Goal: Task Accomplishment & Management: Manage account settings

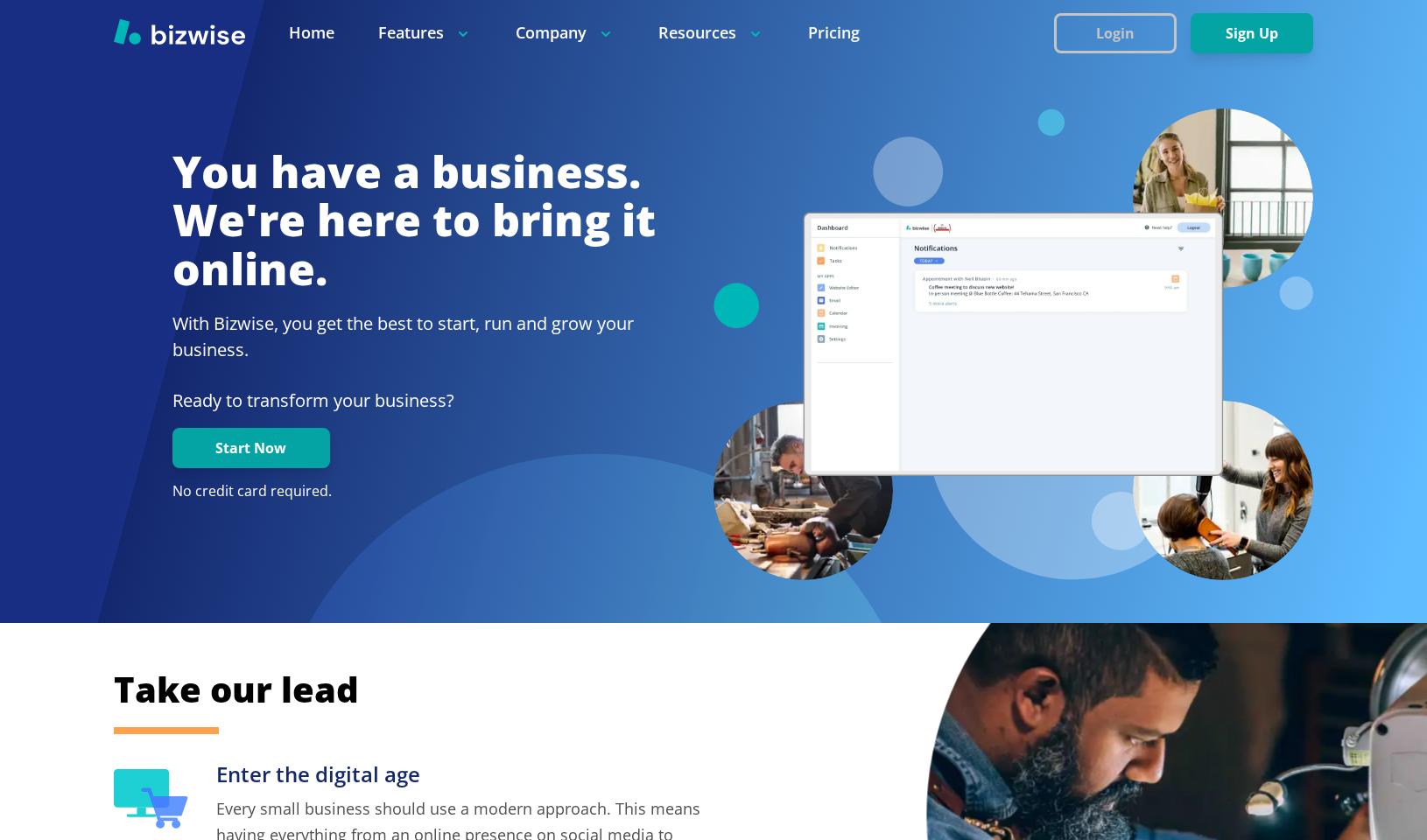
click at [1143, 36] on button "Login" at bounding box center [1115, 33] width 122 height 41
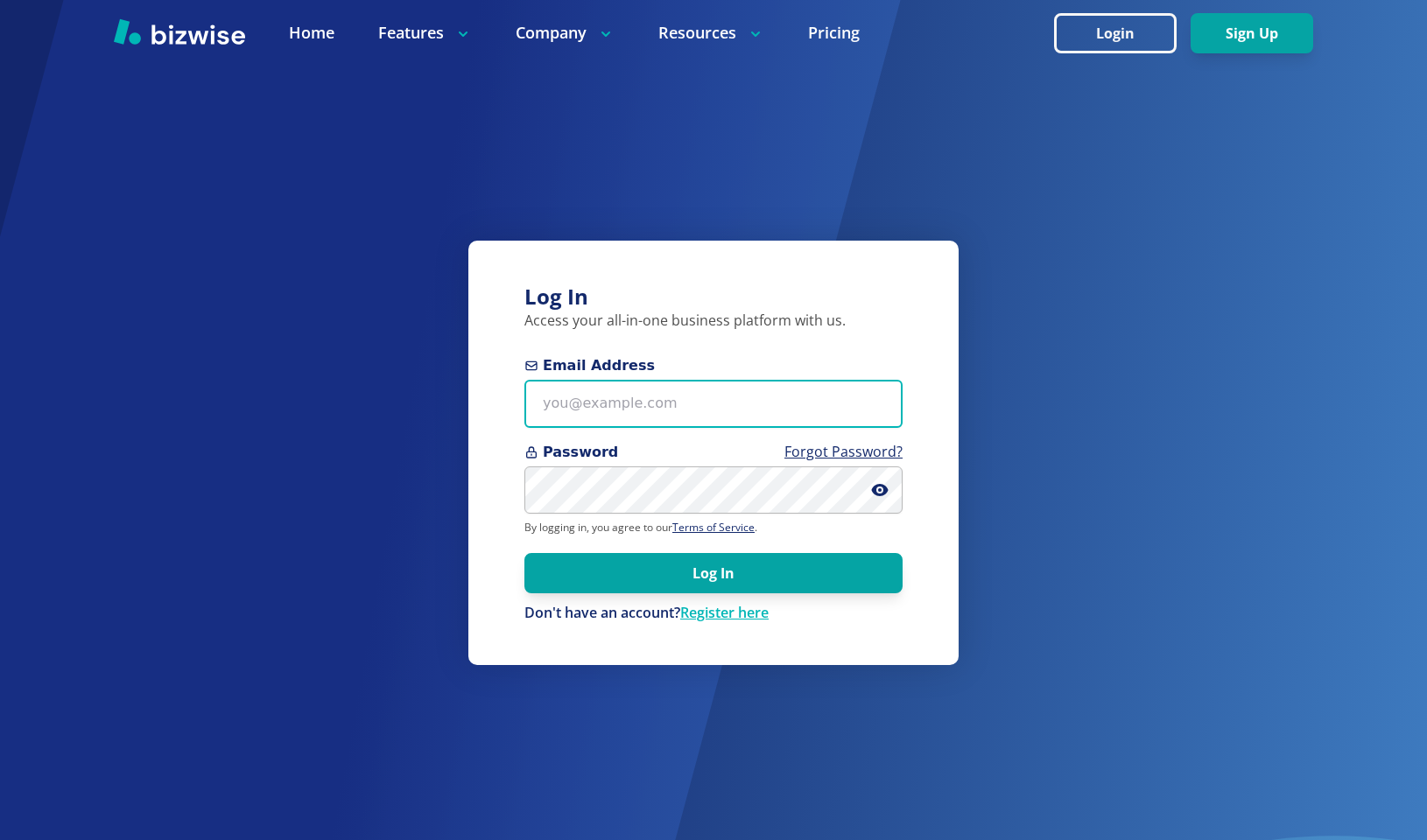
click at [694, 406] on input "Email Address" at bounding box center [713, 404] width 378 height 48
type input "[EMAIL_ADDRESS][DOMAIN_NAME]"
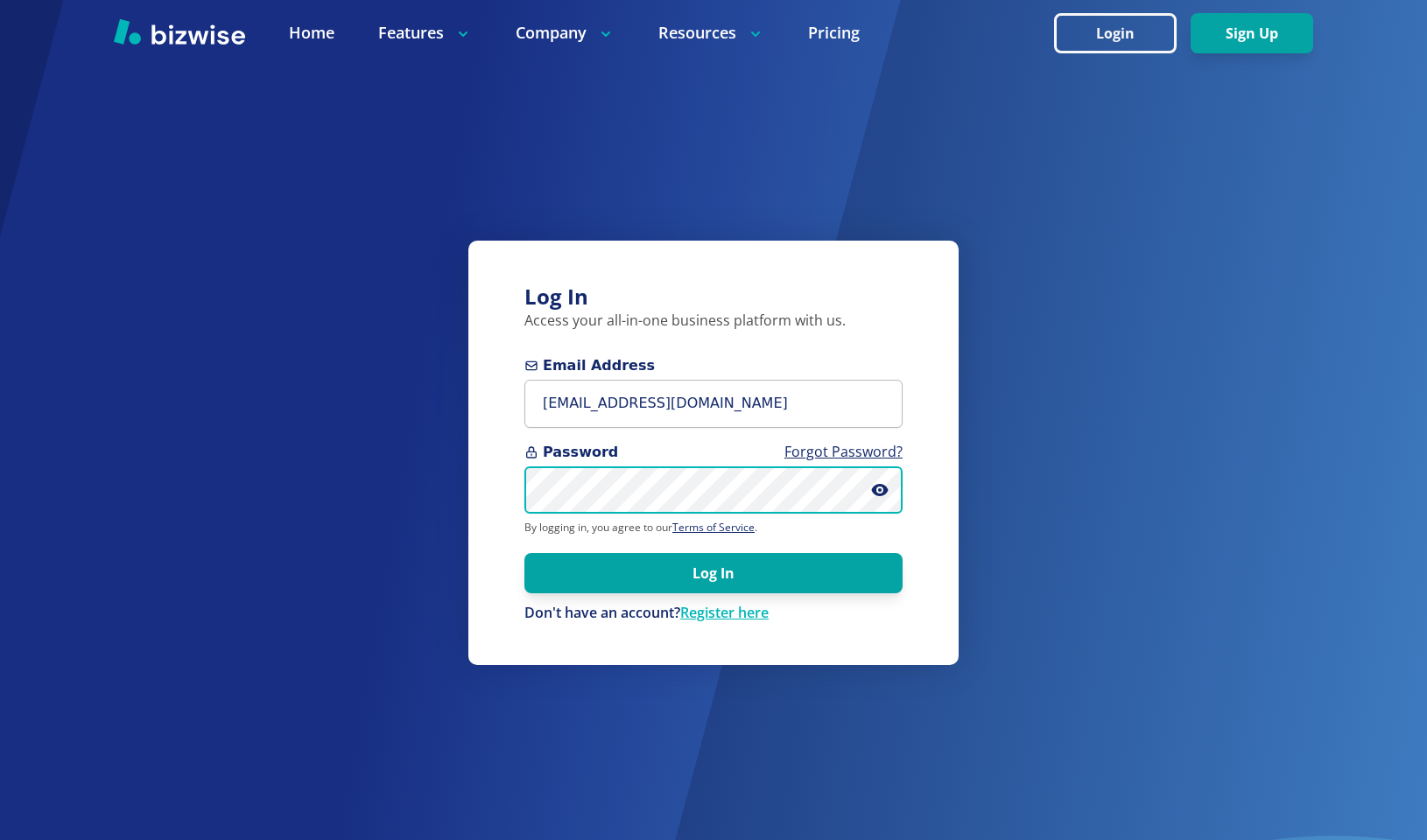
click at [524, 553] on button "Log In" at bounding box center [713, 573] width 378 height 41
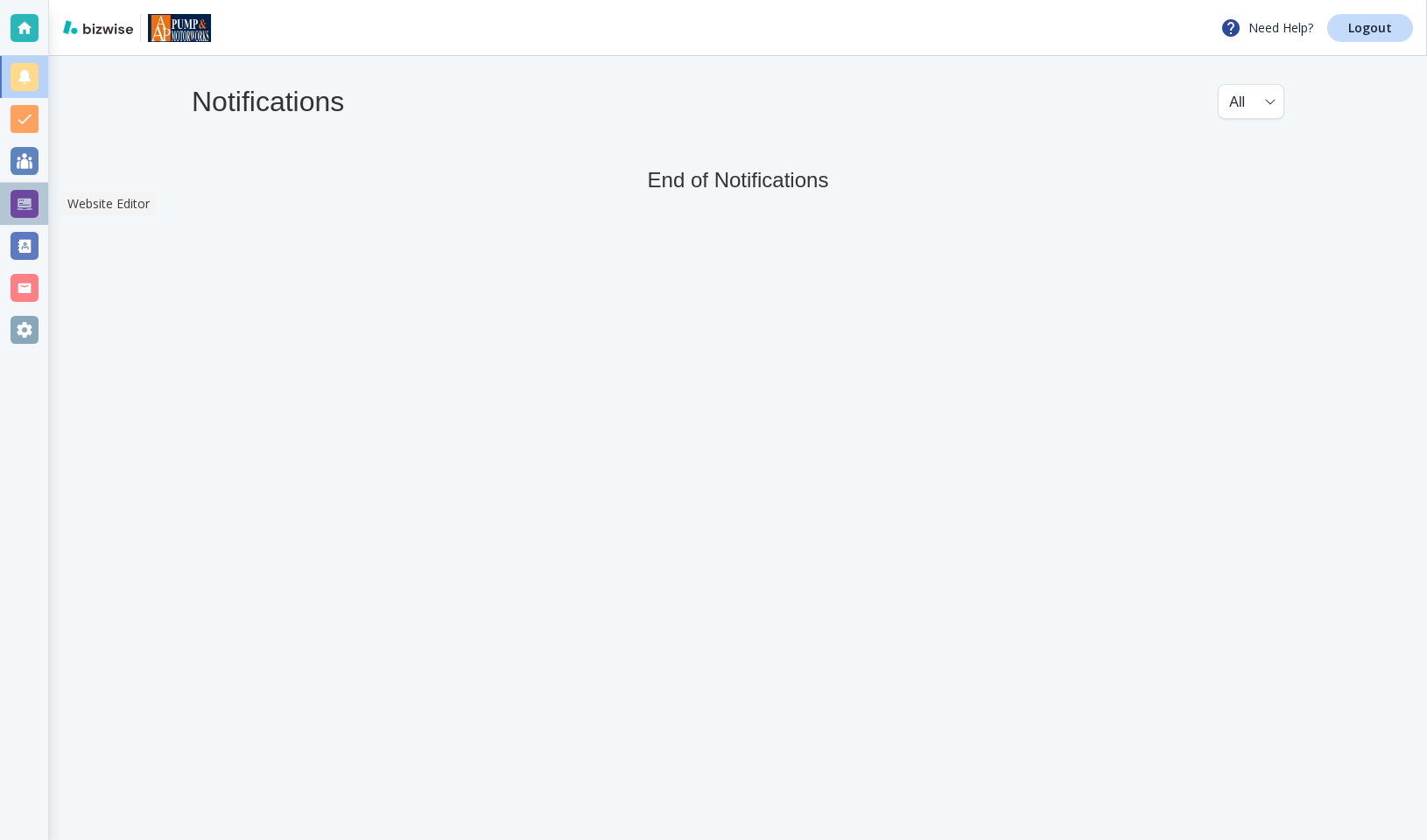
click at [28, 201] on div at bounding box center [25, 204] width 28 height 28
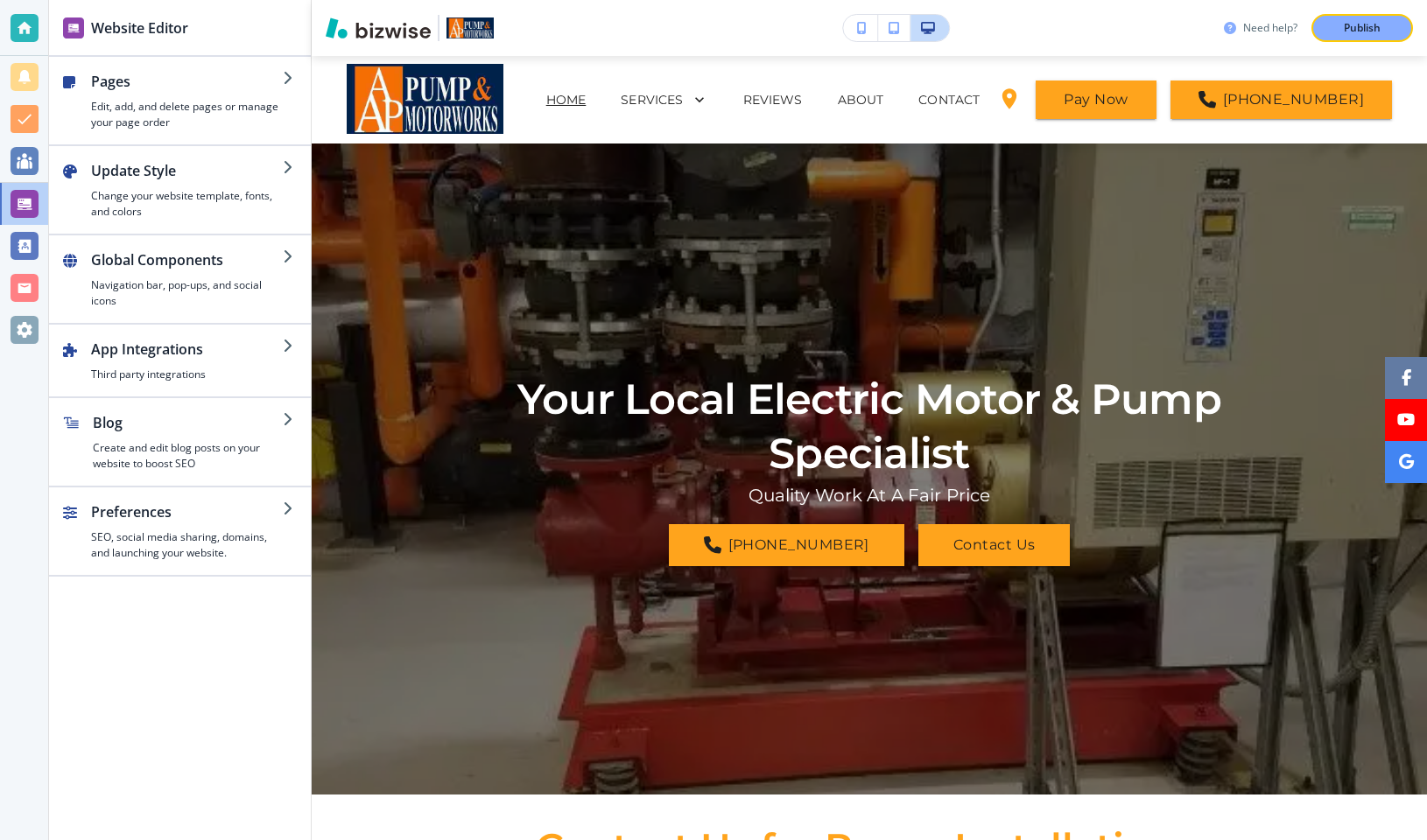
click at [1272, 33] on h3 "Need help?" at bounding box center [1270, 28] width 55 height 16
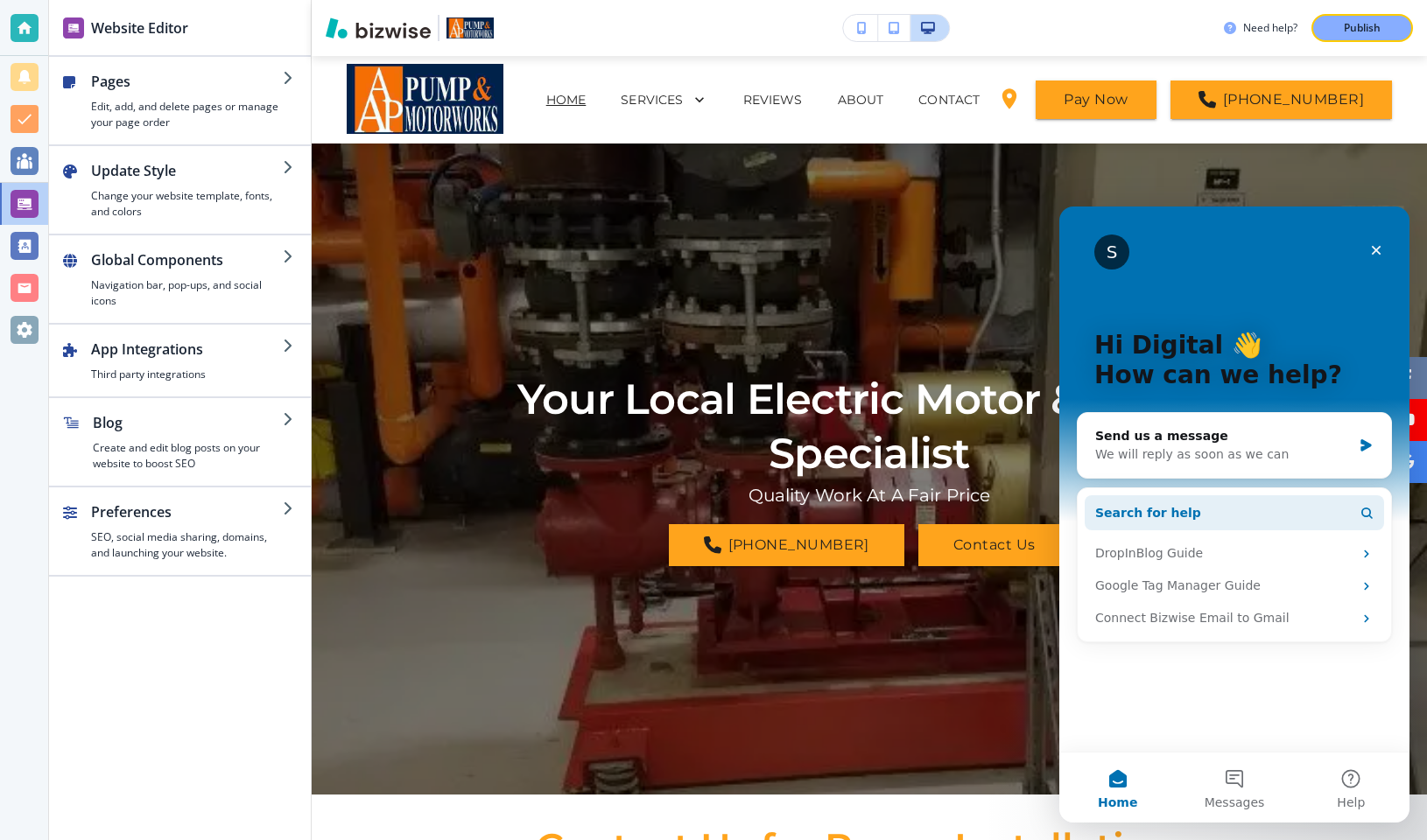
click at [1171, 514] on span "Search for help" at bounding box center [1149, 513] width 106 height 18
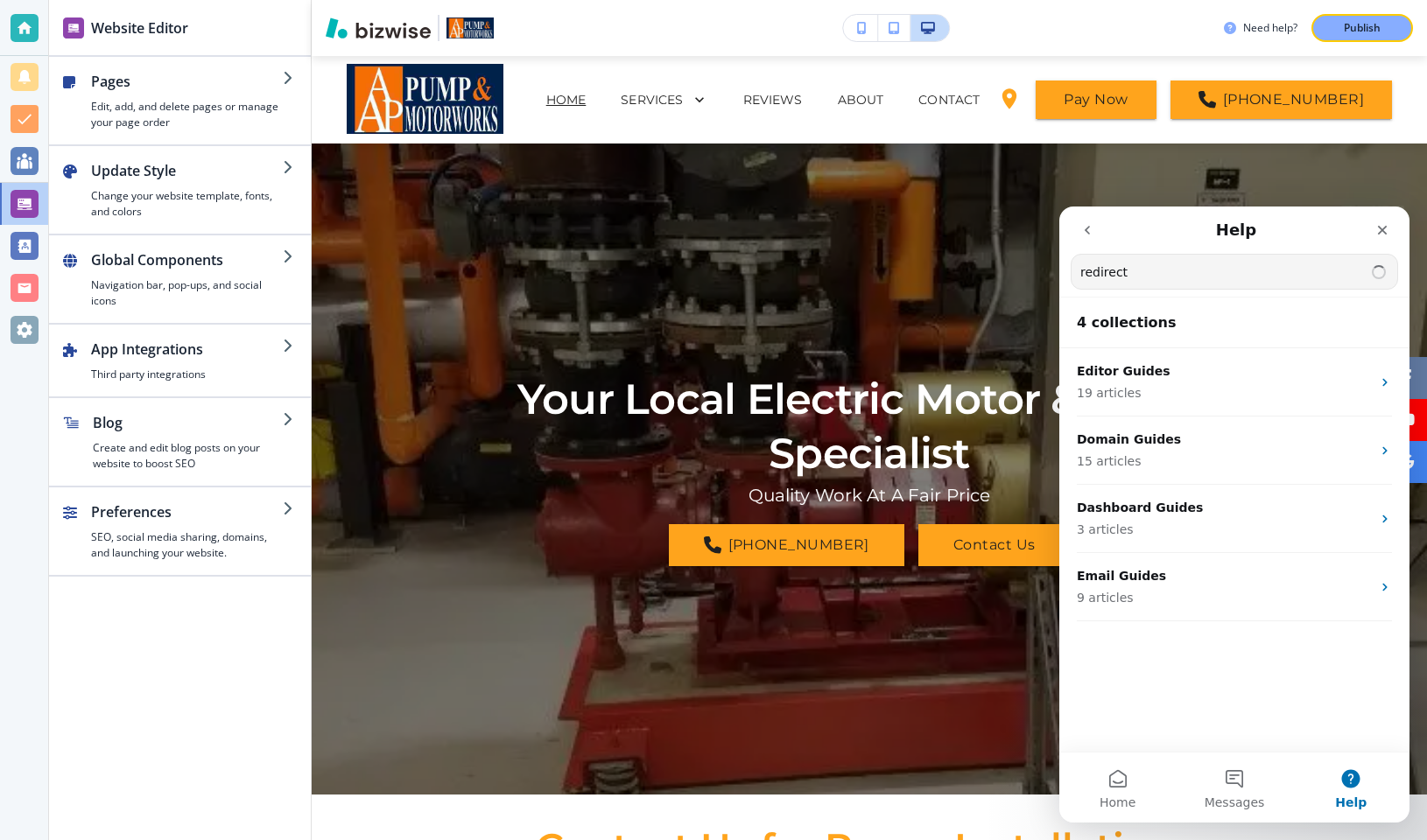
type input "redirect"
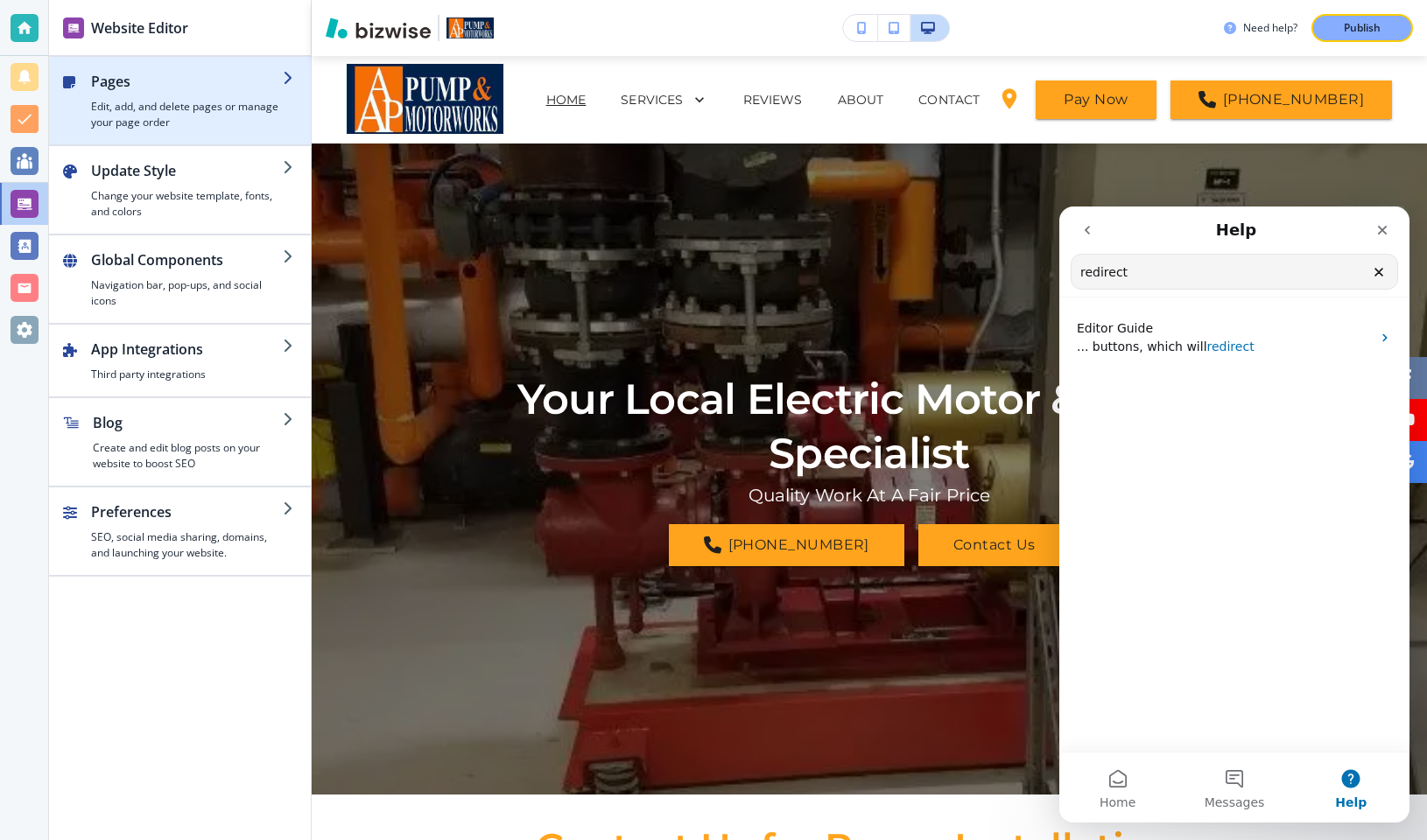
click at [205, 120] on h4 "Edit, add, and delete pages or manage your page order" at bounding box center [187, 114] width 192 height 32
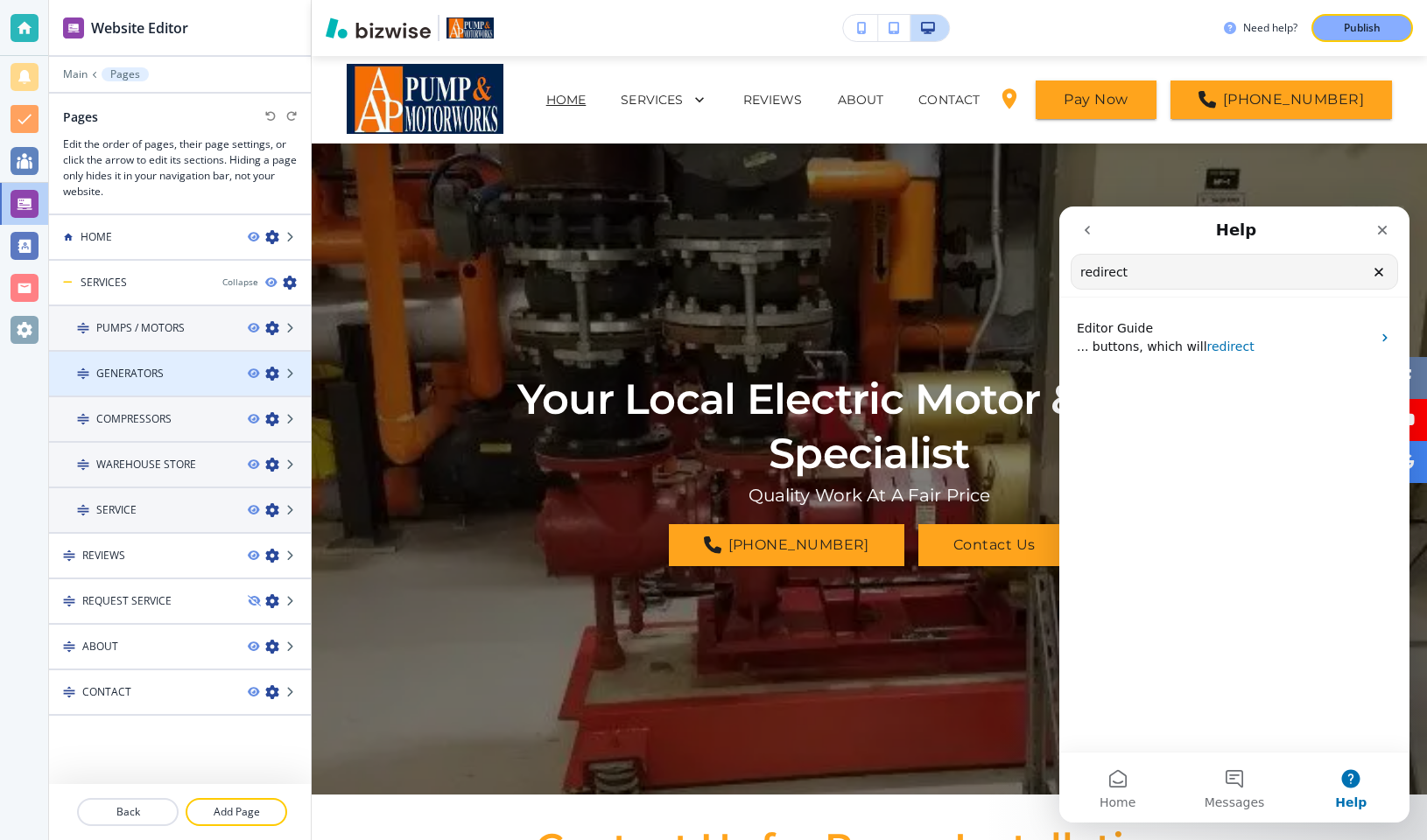
click at [156, 375] on h4 "GENERATORS" at bounding box center [130, 374] width 68 height 16
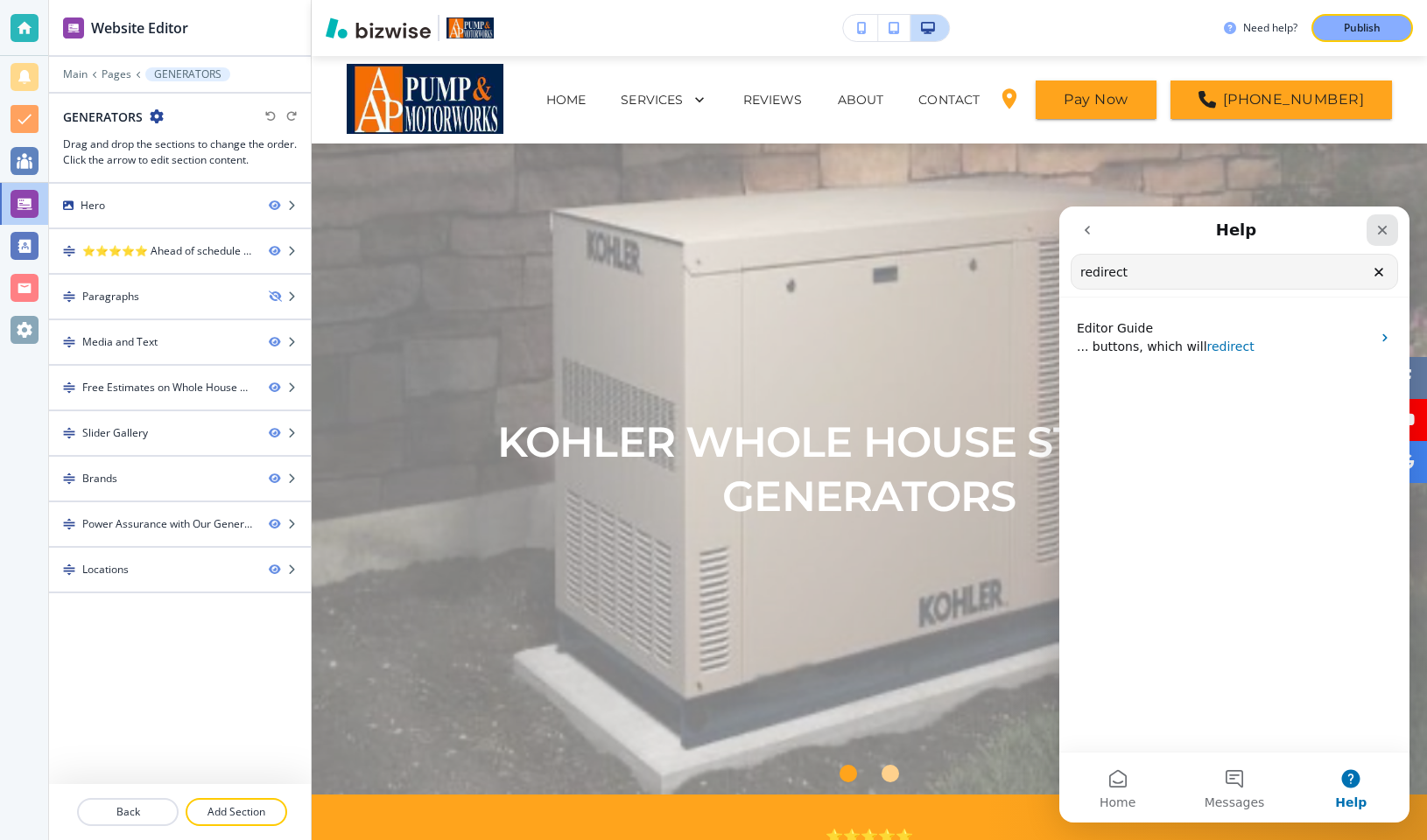
click at [1381, 228] on icon "Close" at bounding box center [1382, 231] width 14 height 14
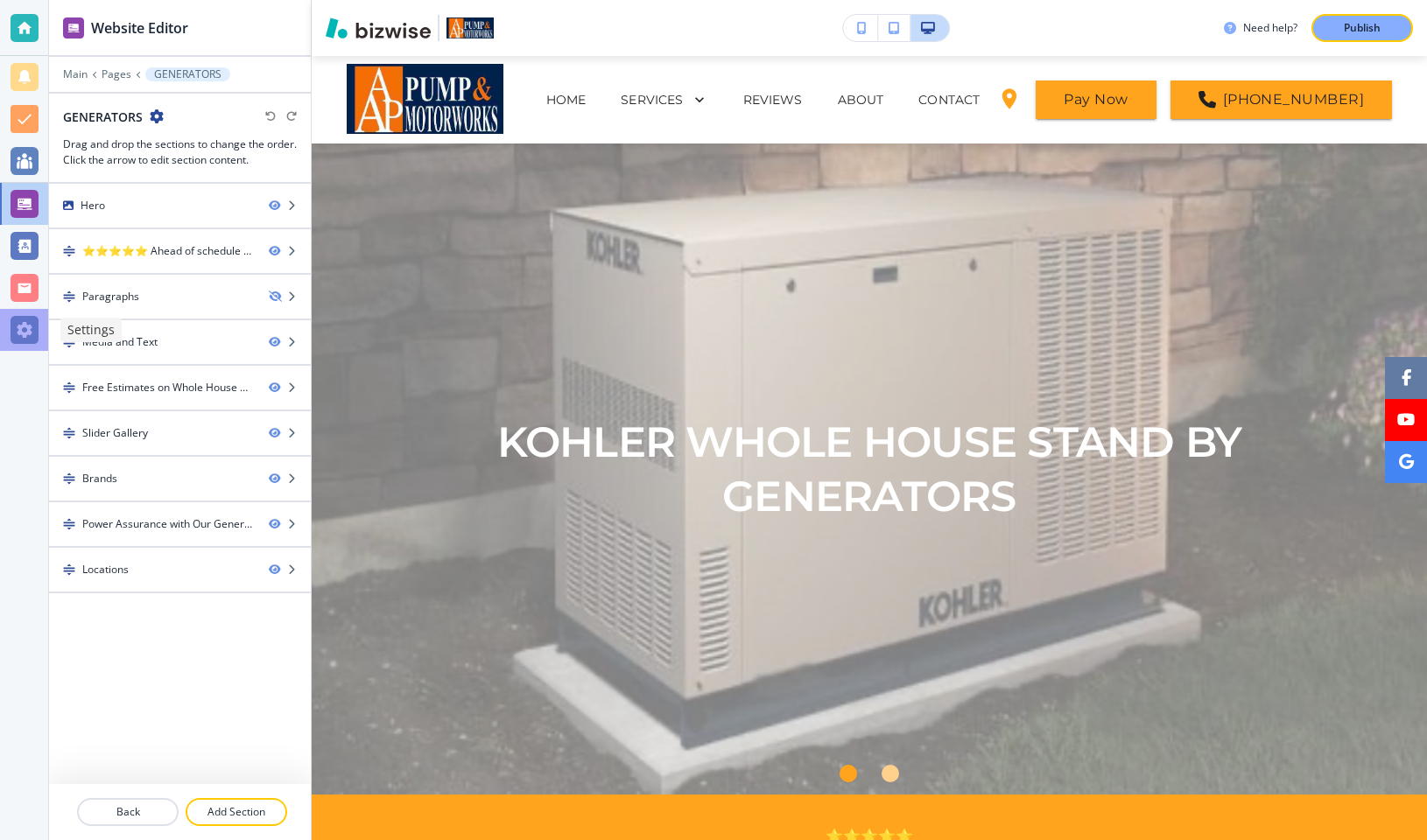
click at [20, 324] on div at bounding box center [25, 330] width 28 height 28
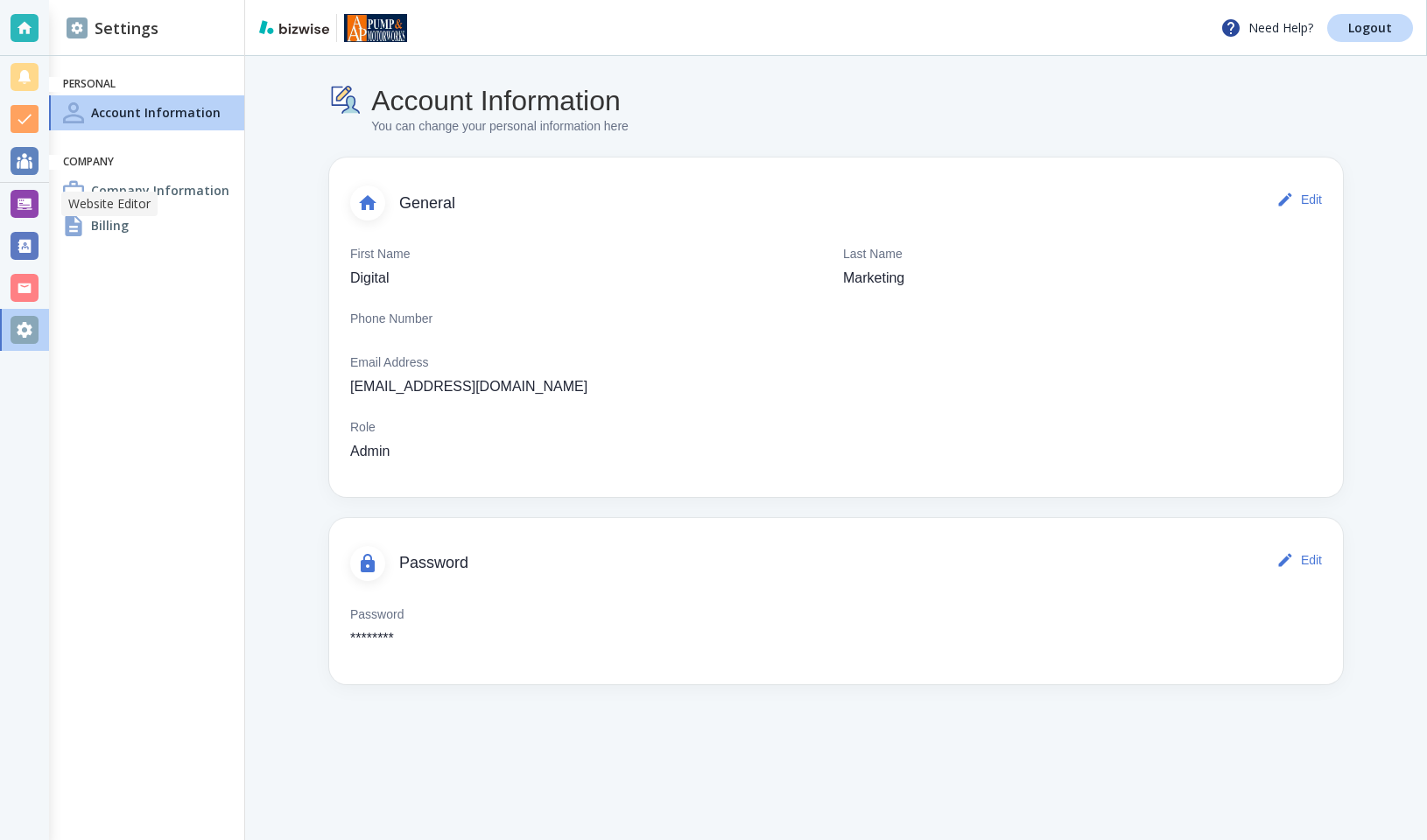
click at [19, 209] on div at bounding box center [25, 204] width 28 height 28
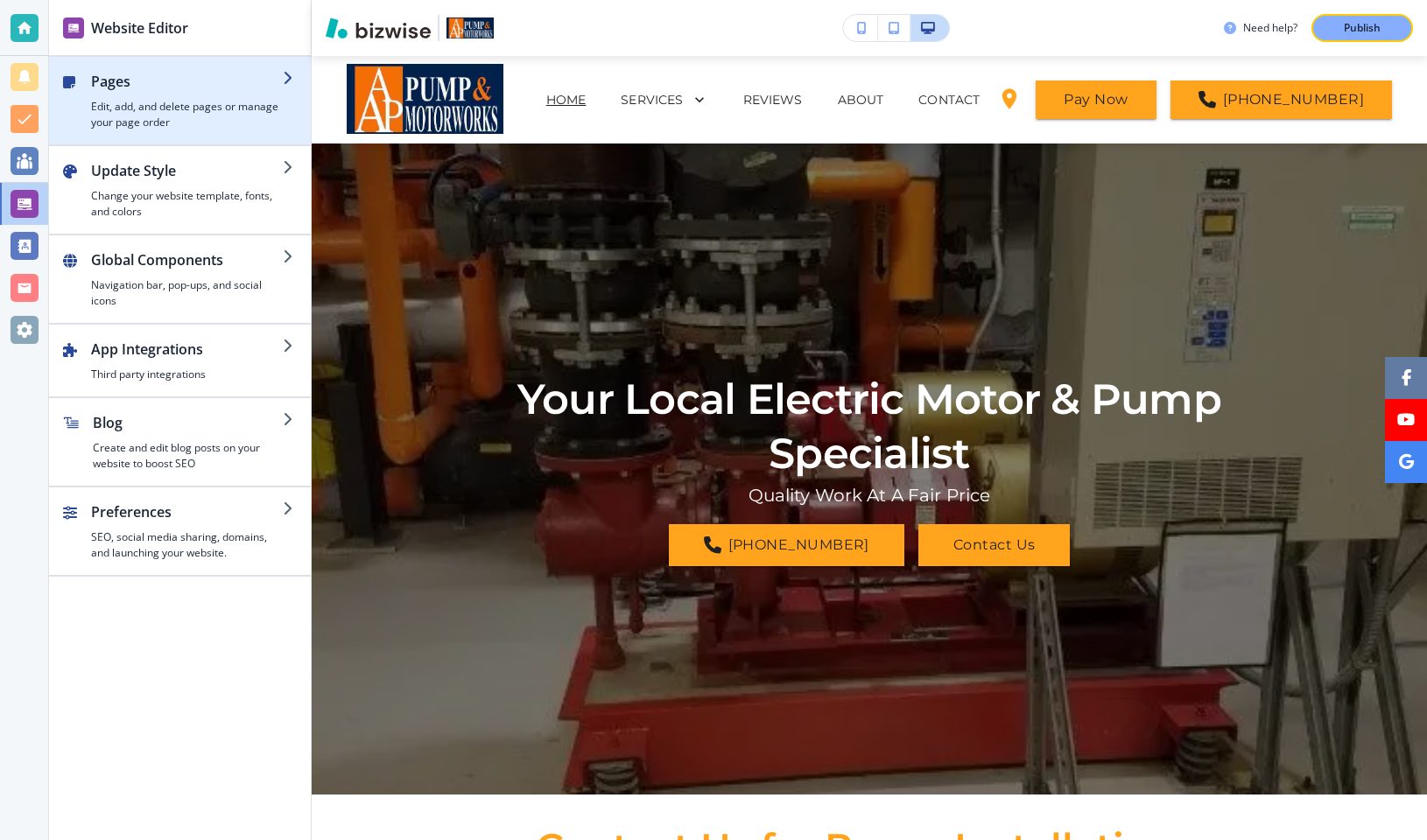
click at [216, 105] on h4 "Edit, add, and delete pages or manage your page order" at bounding box center [187, 114] width 192 height 32
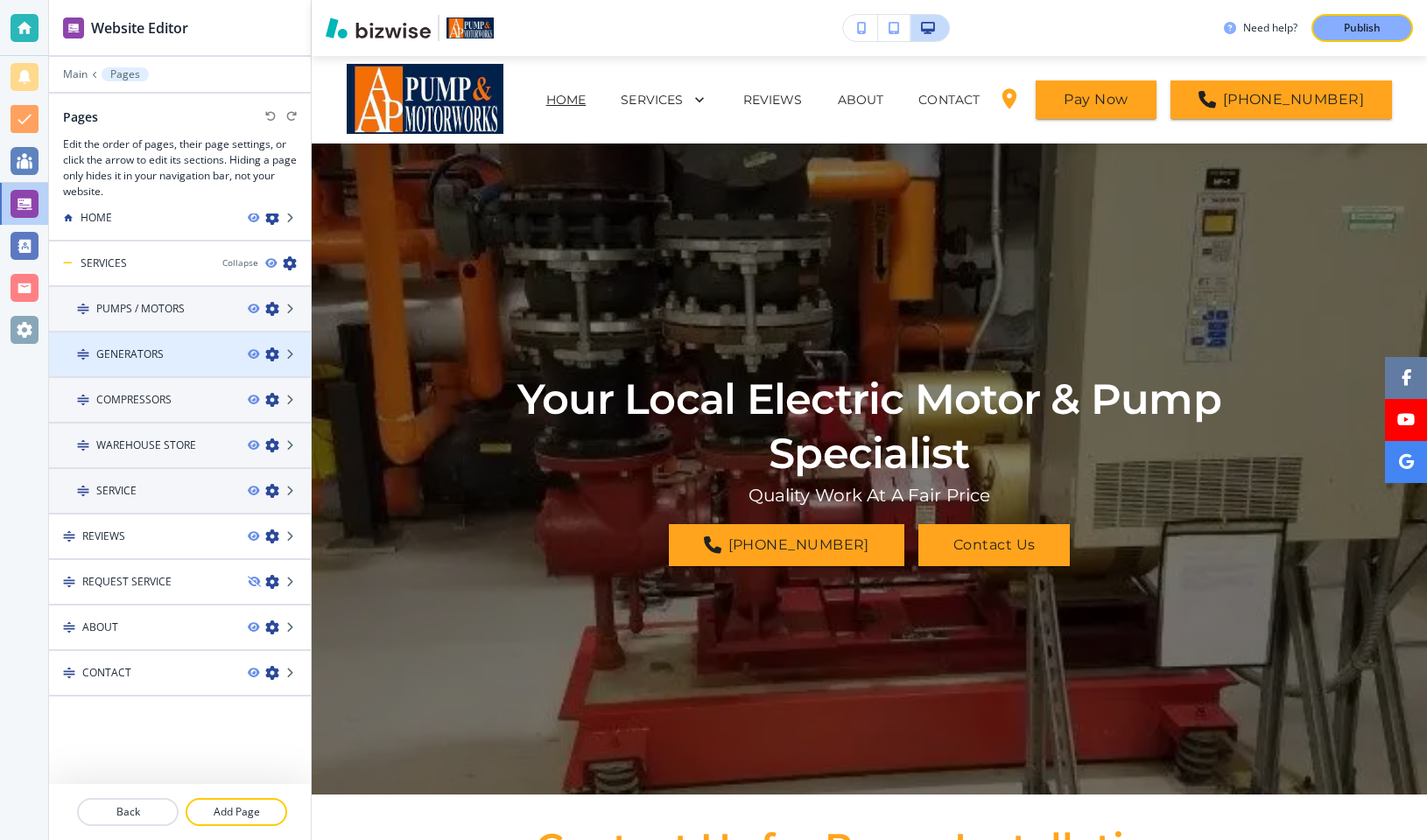
click at [274, 354] on icon "button" at bounding box center [272, 355] width 14 height 14
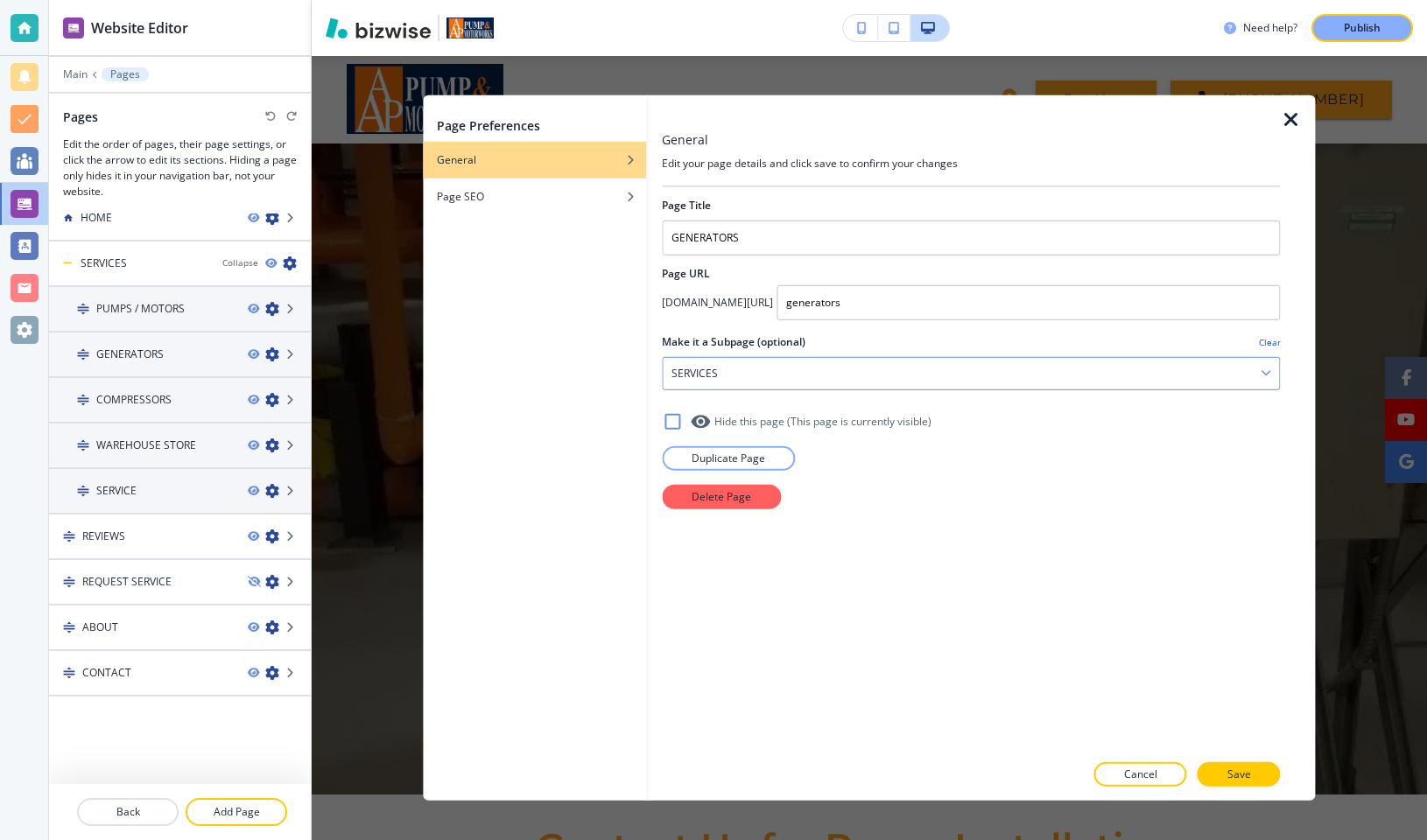
click at [786, 369] on div "SERVICES" at bounding box center [972, 374] width 617 height 32
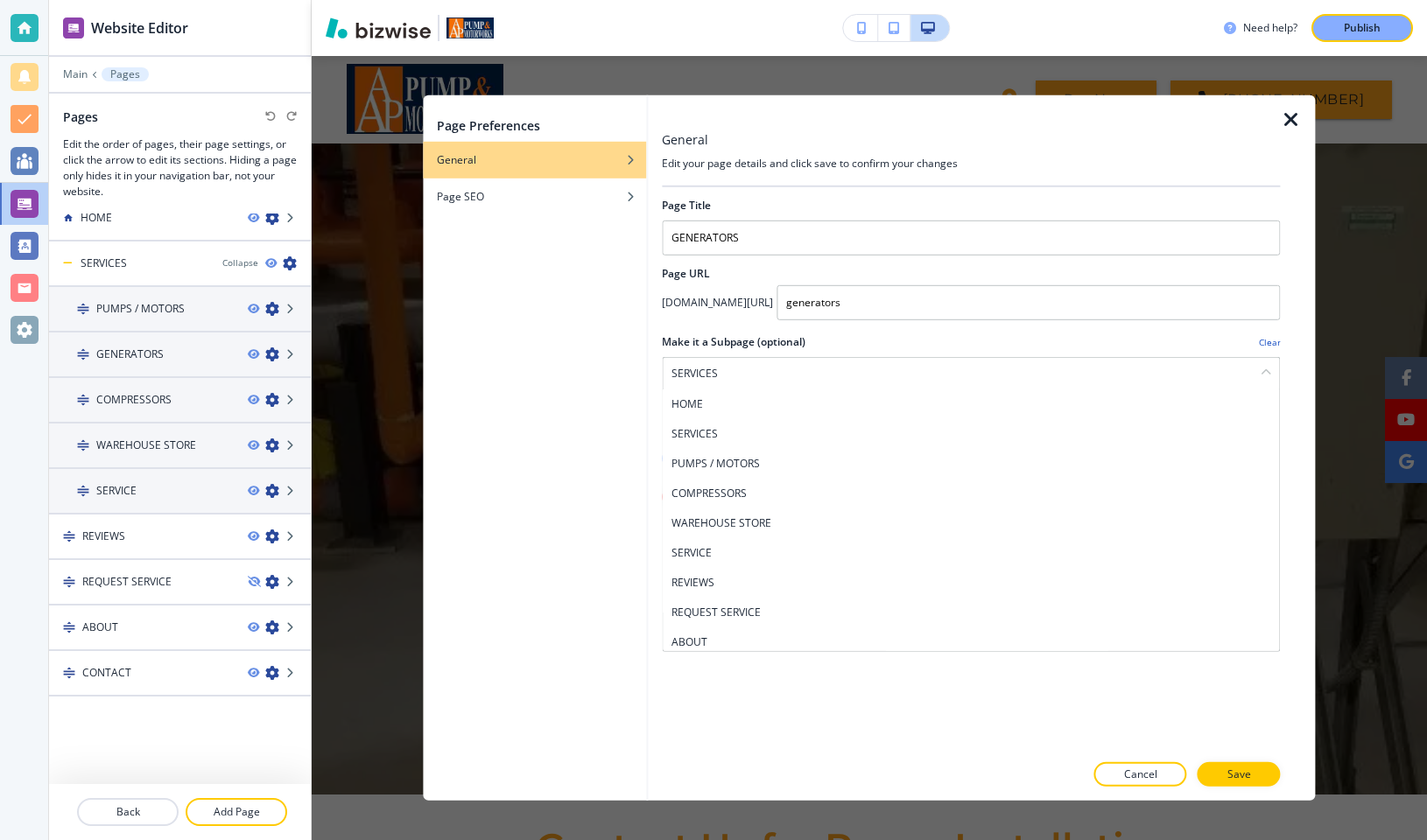
click at [619, 417] on div "Page Preferences General Page SEO" at bounding box center [534, 448] width 224 height 706
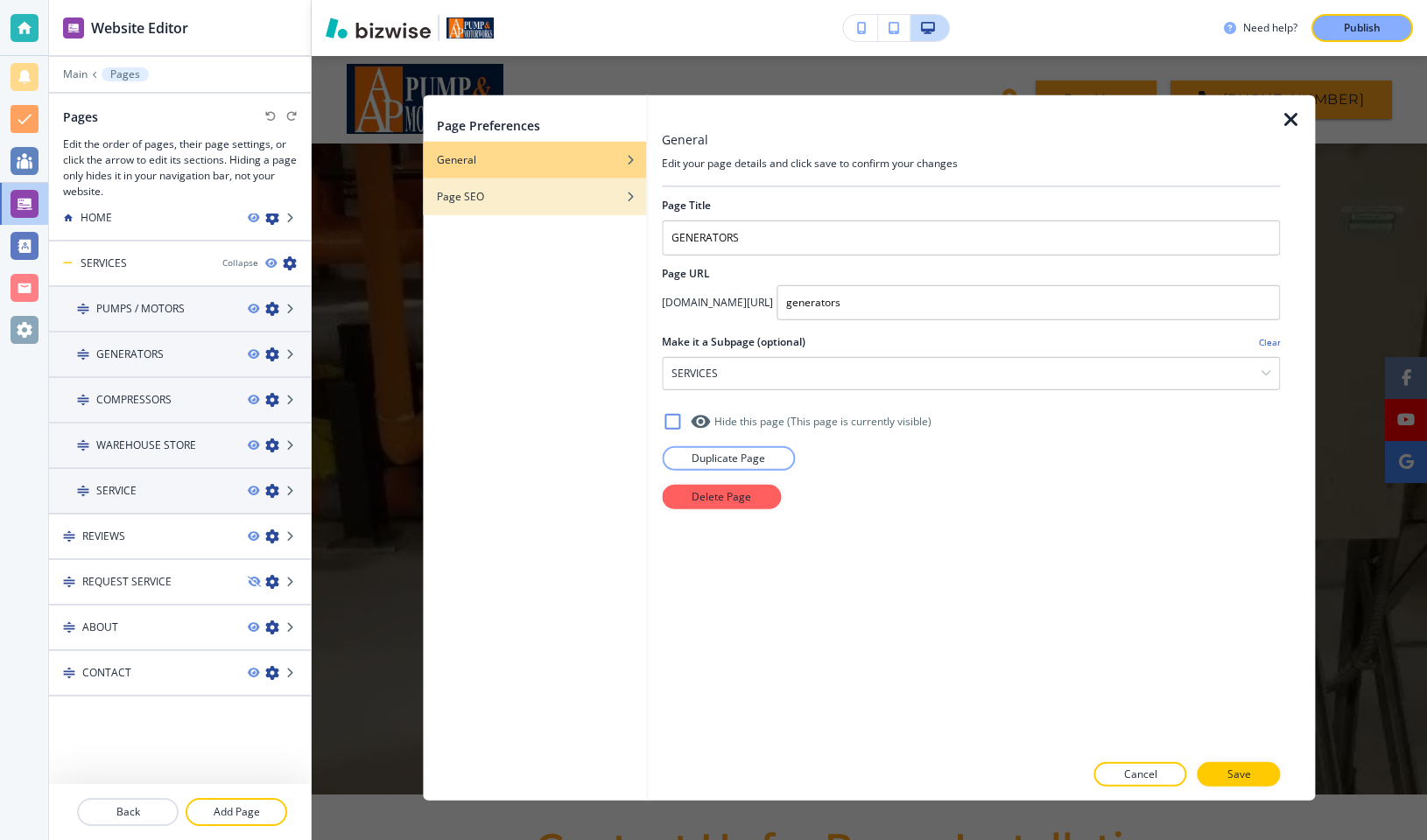
click at [565, 202] on div "Page SEO" at bounding box center [534, 197] width 224 height 16
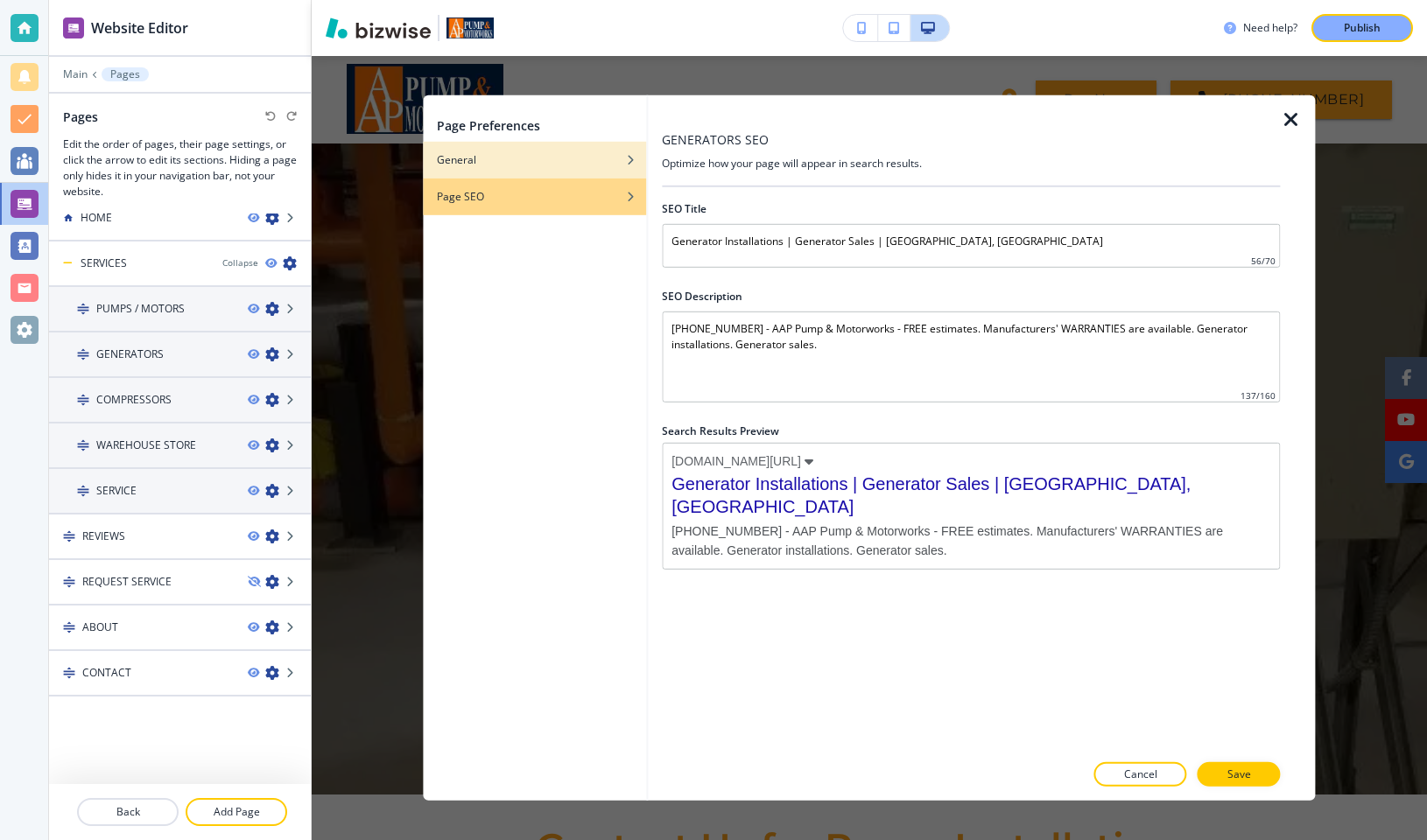
click at [568, 168] on div "button" at bounding box center [534, 173] width 224 height 11
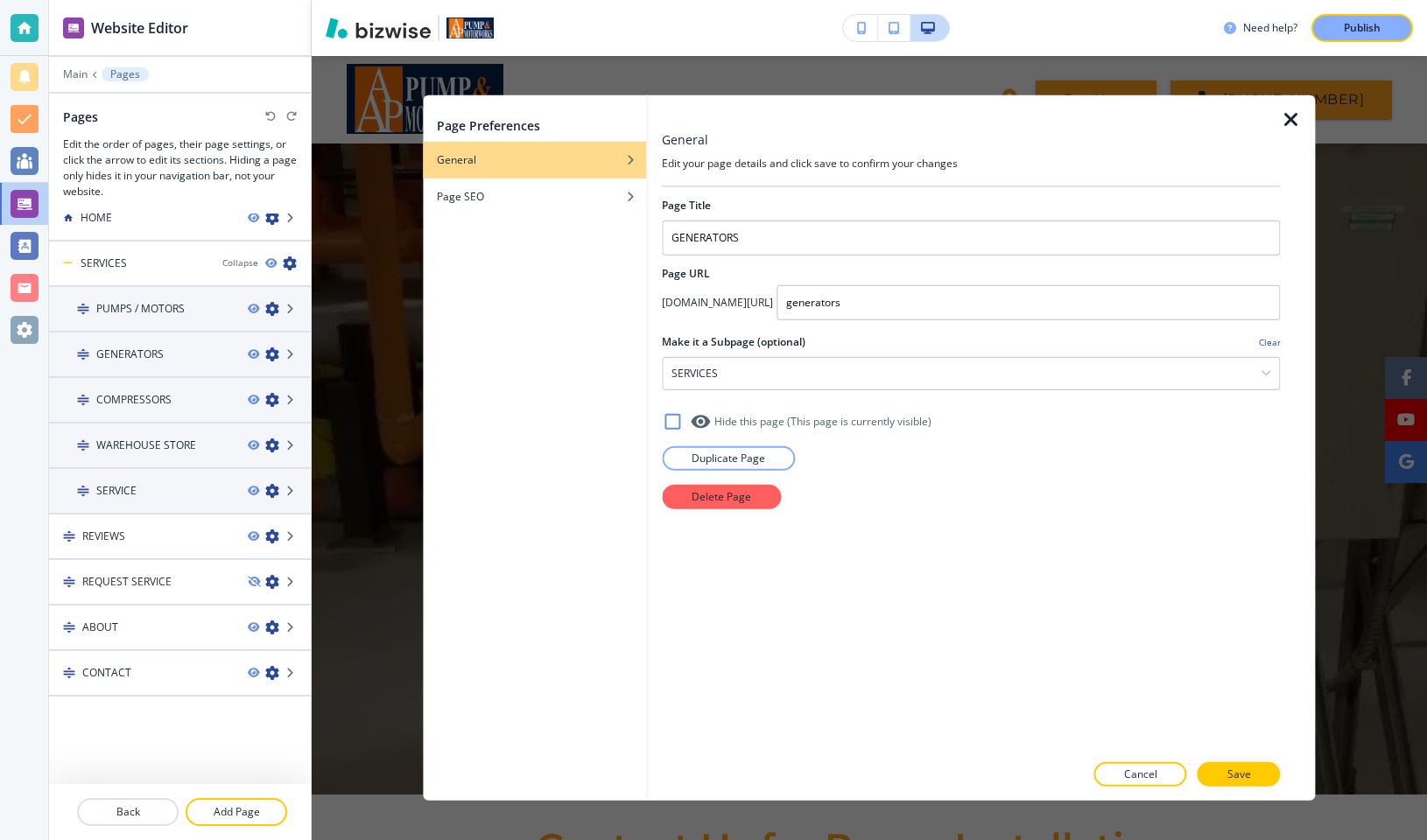
click at [1294, 119] on icon "button" at bounding box center [1291, 119] width 21 height 21
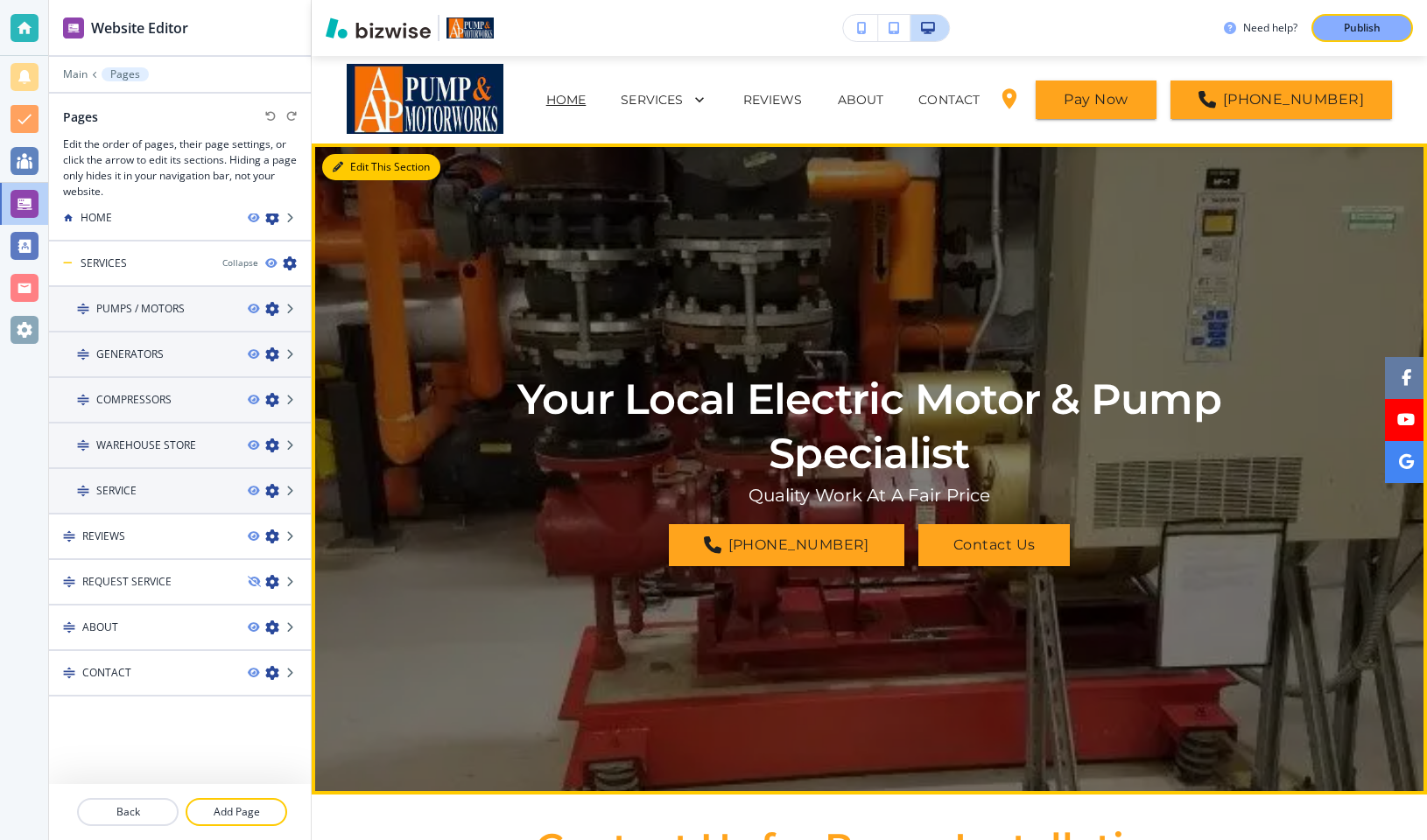
click at [354, 164] on button "Edit This Section" at bounding box center [381, 167] width 118 height 26
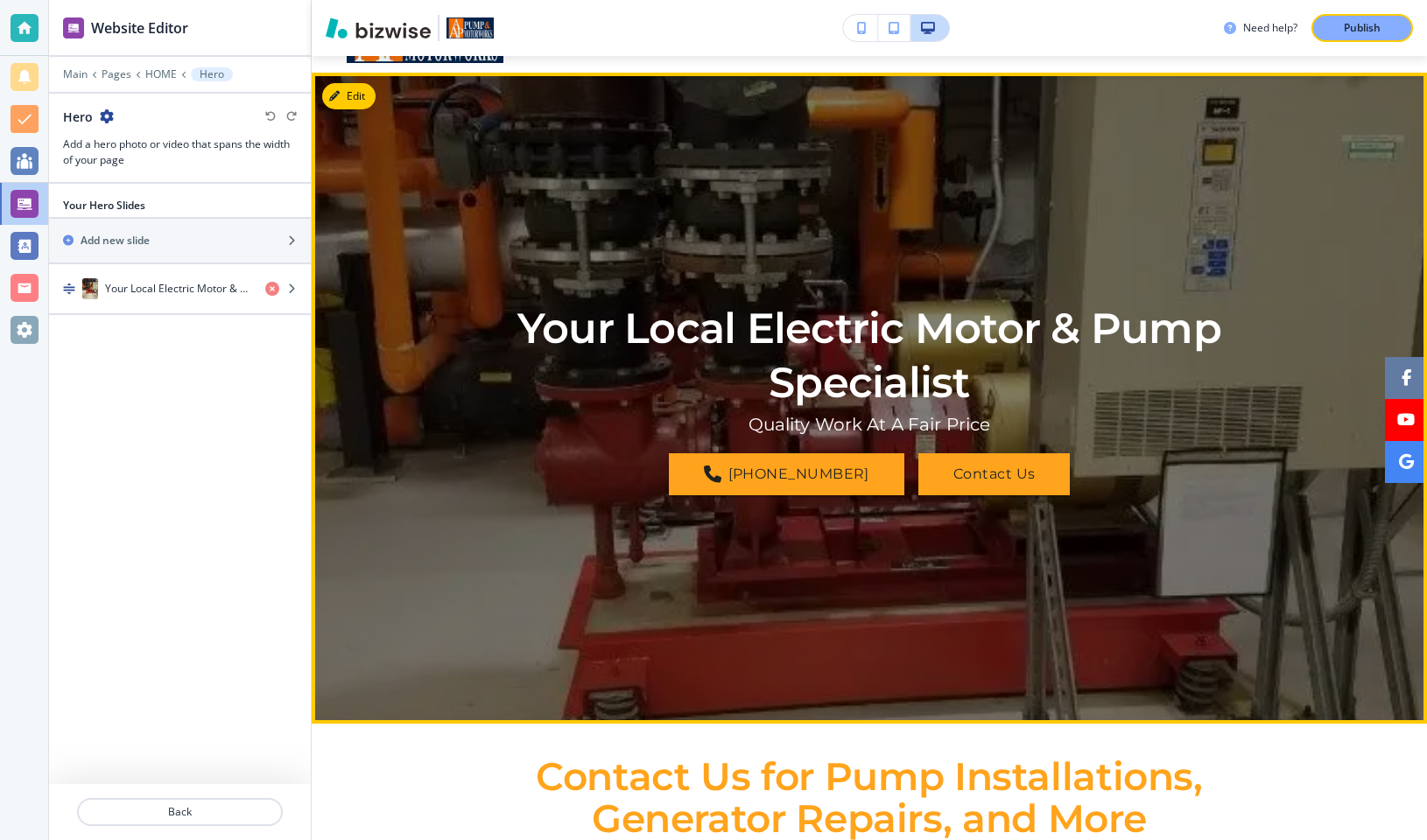
scroll to position [87, 0]
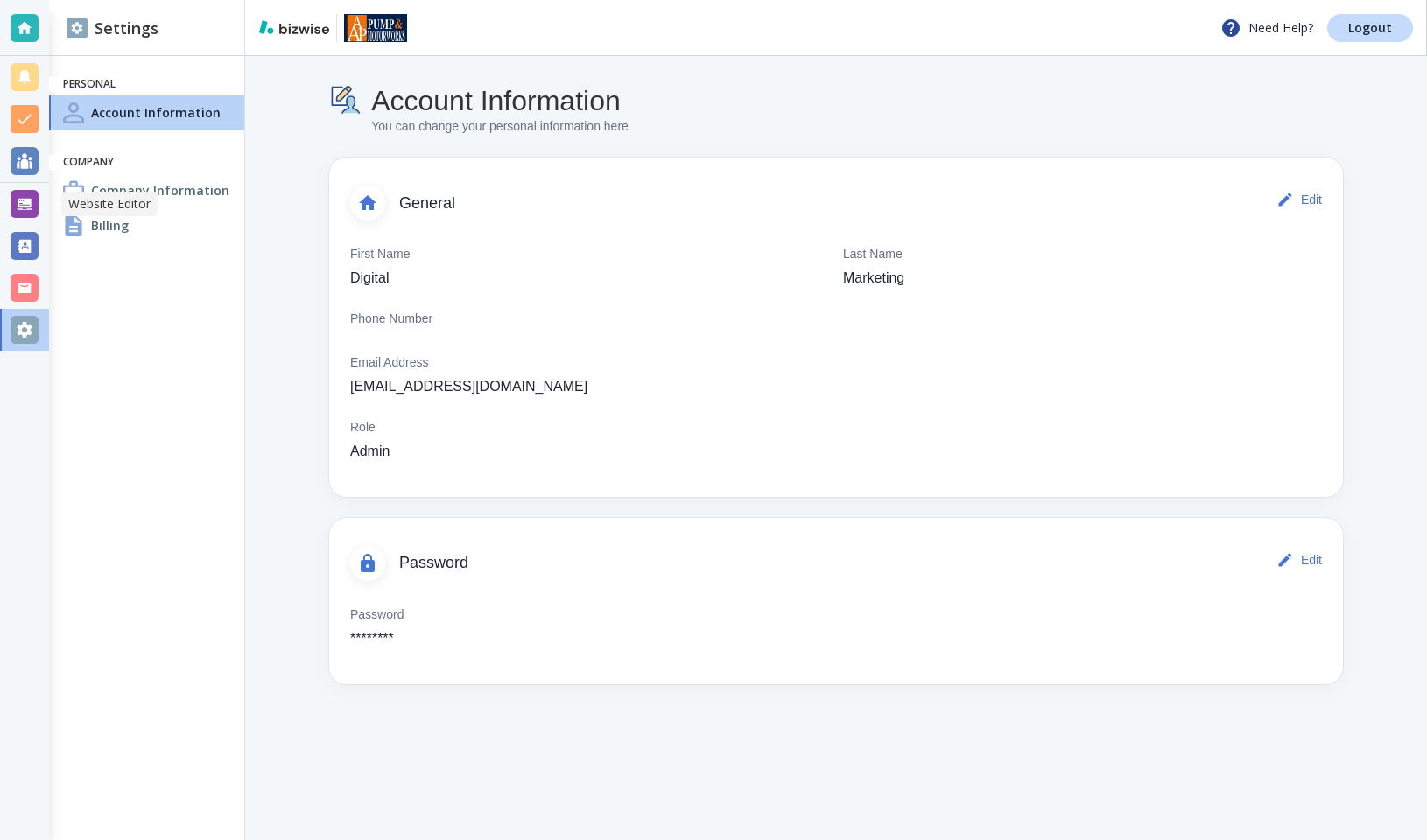
click at [23, 199] on div at bounding box center [25, 204] width 28 height 28
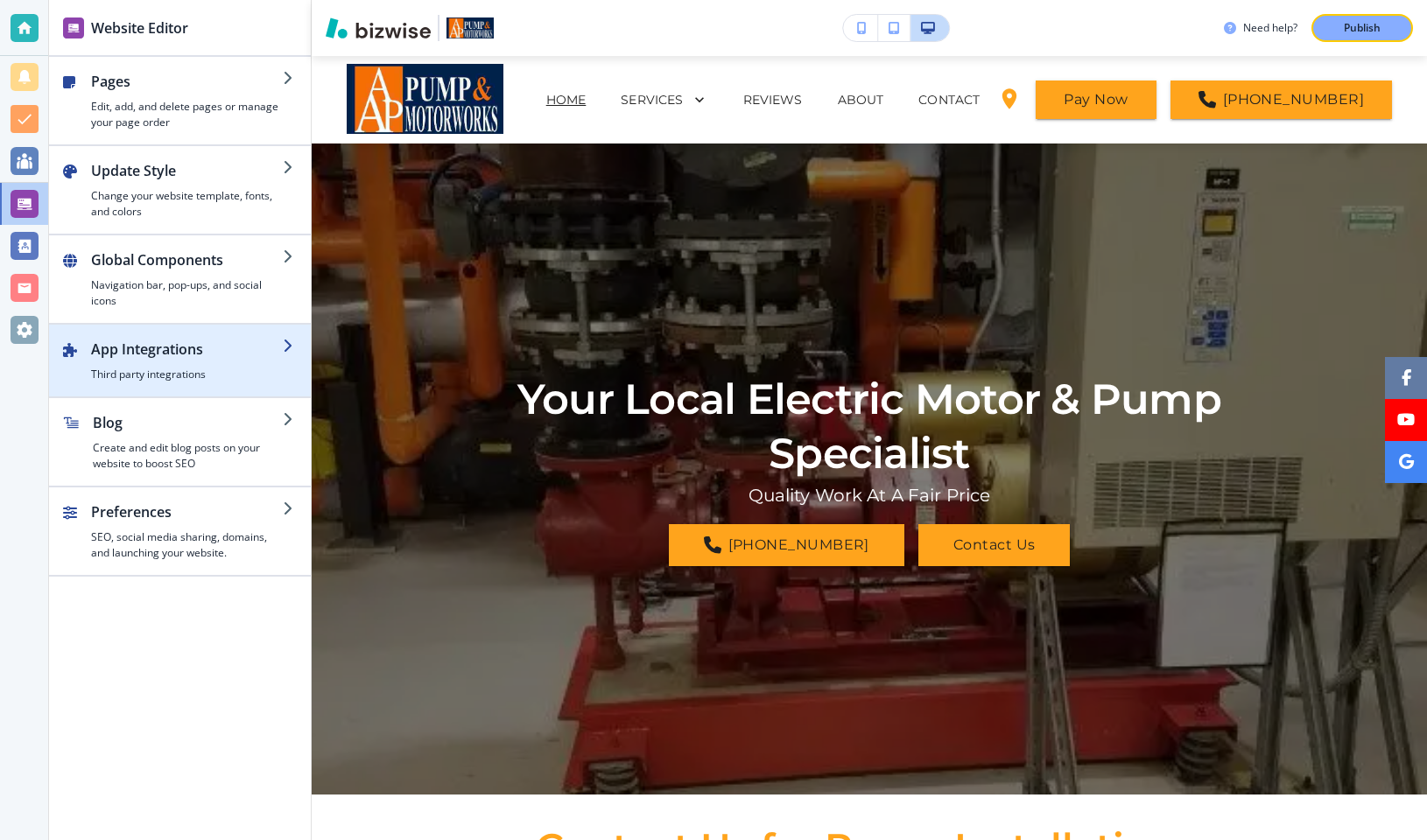
click at [194, 360] on div "button" at bounding box center [187, 363] width 192 height 7
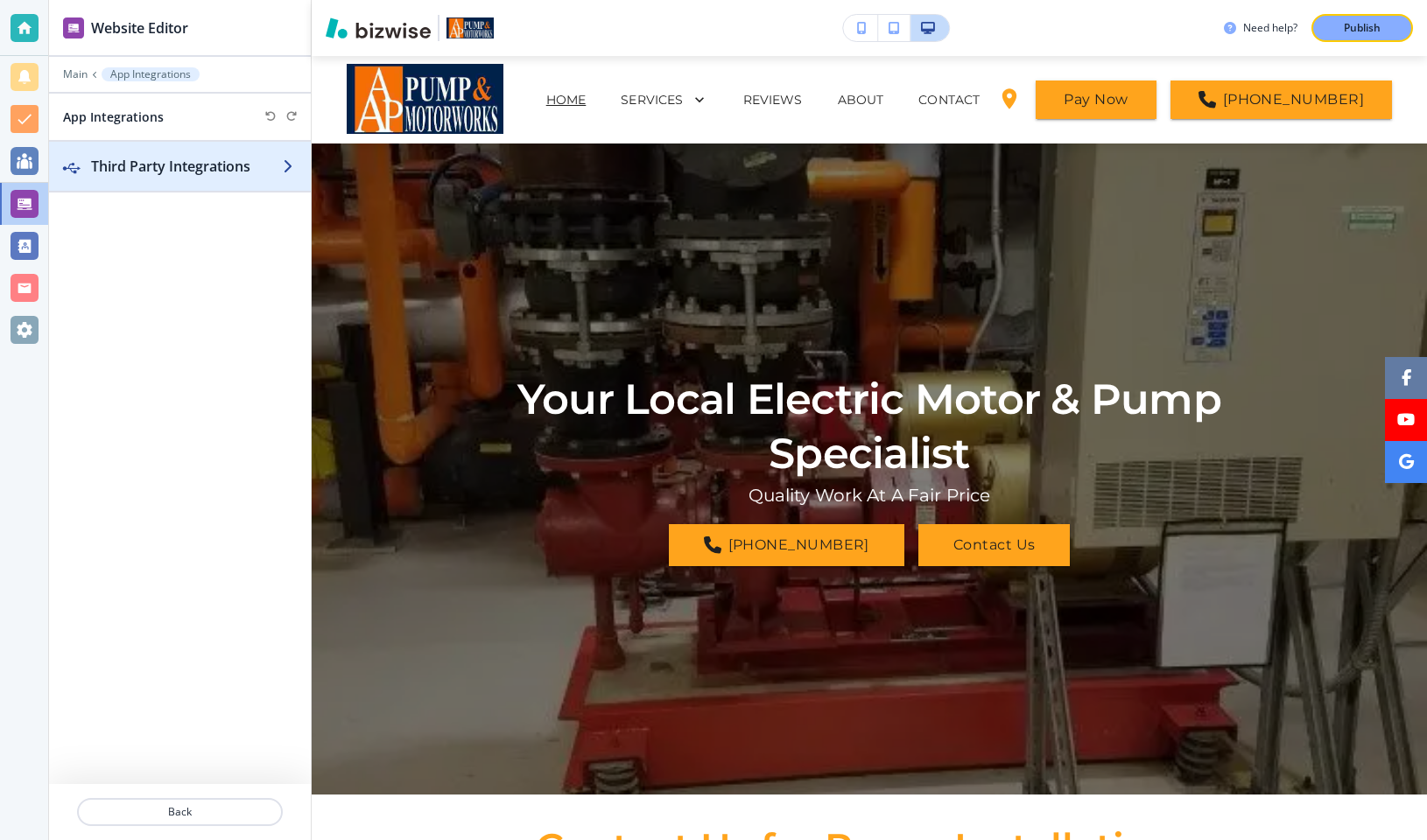
click at [284, 172] on icon "button" at bounding box center [289, 166] width 14 height 14
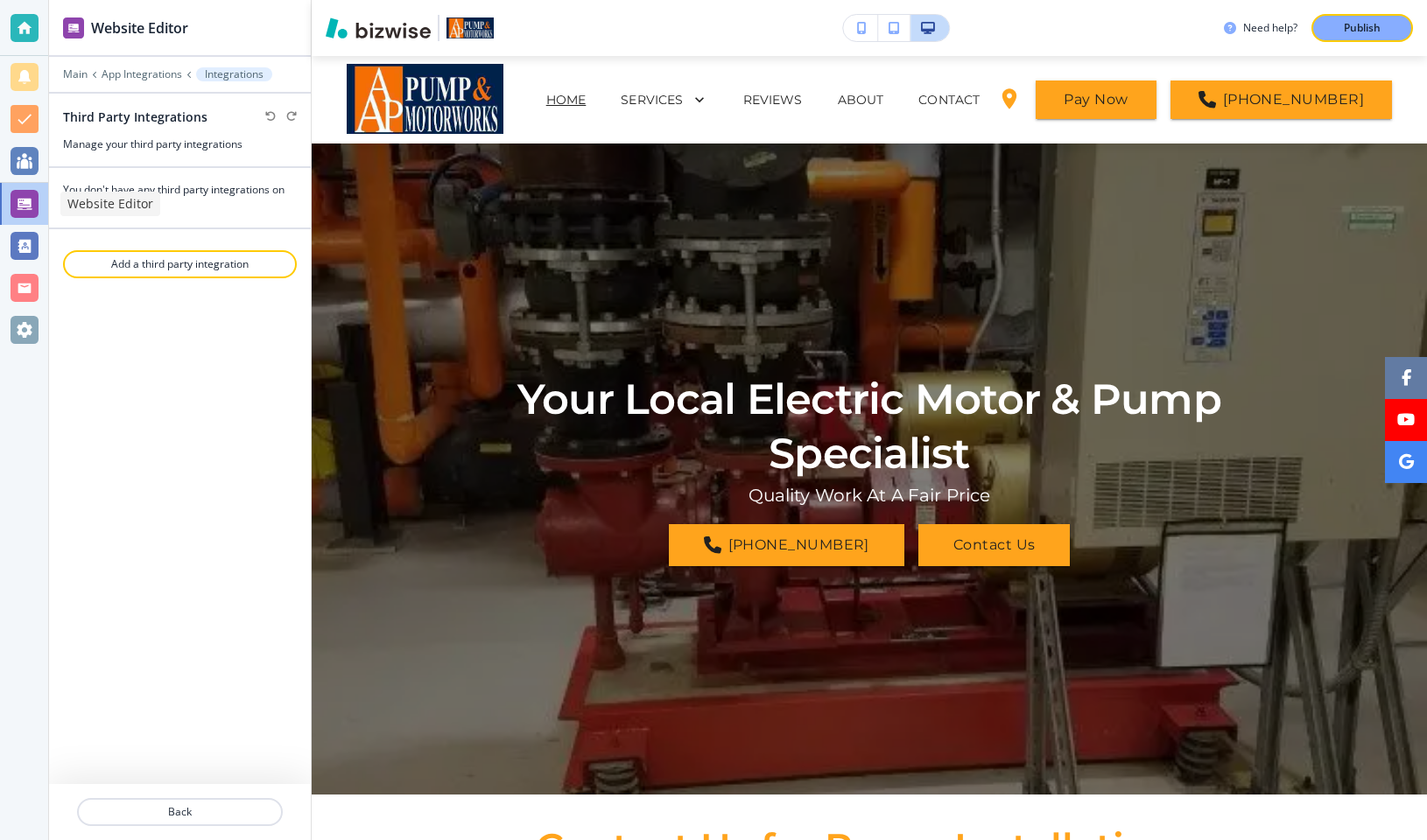
click at [16, 205] on div at bounding box center [25, 204] width 28 height 28
click at [147, 74] on p "App Integrations" at bounding box center [141, 75] width 81 height 12
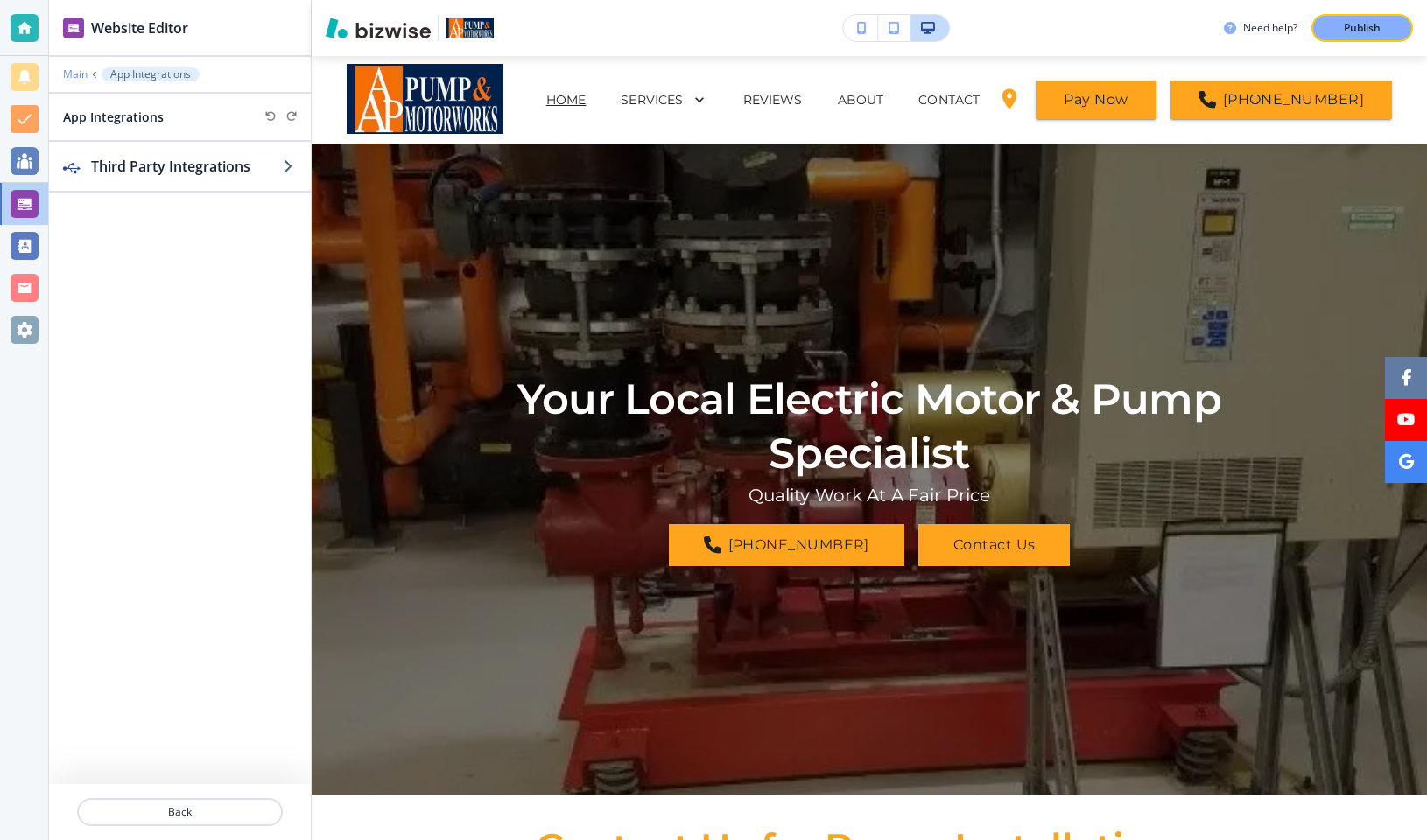
click at [75, 76] on p "Main" at bounding box center [75, 75] width 25 height 12
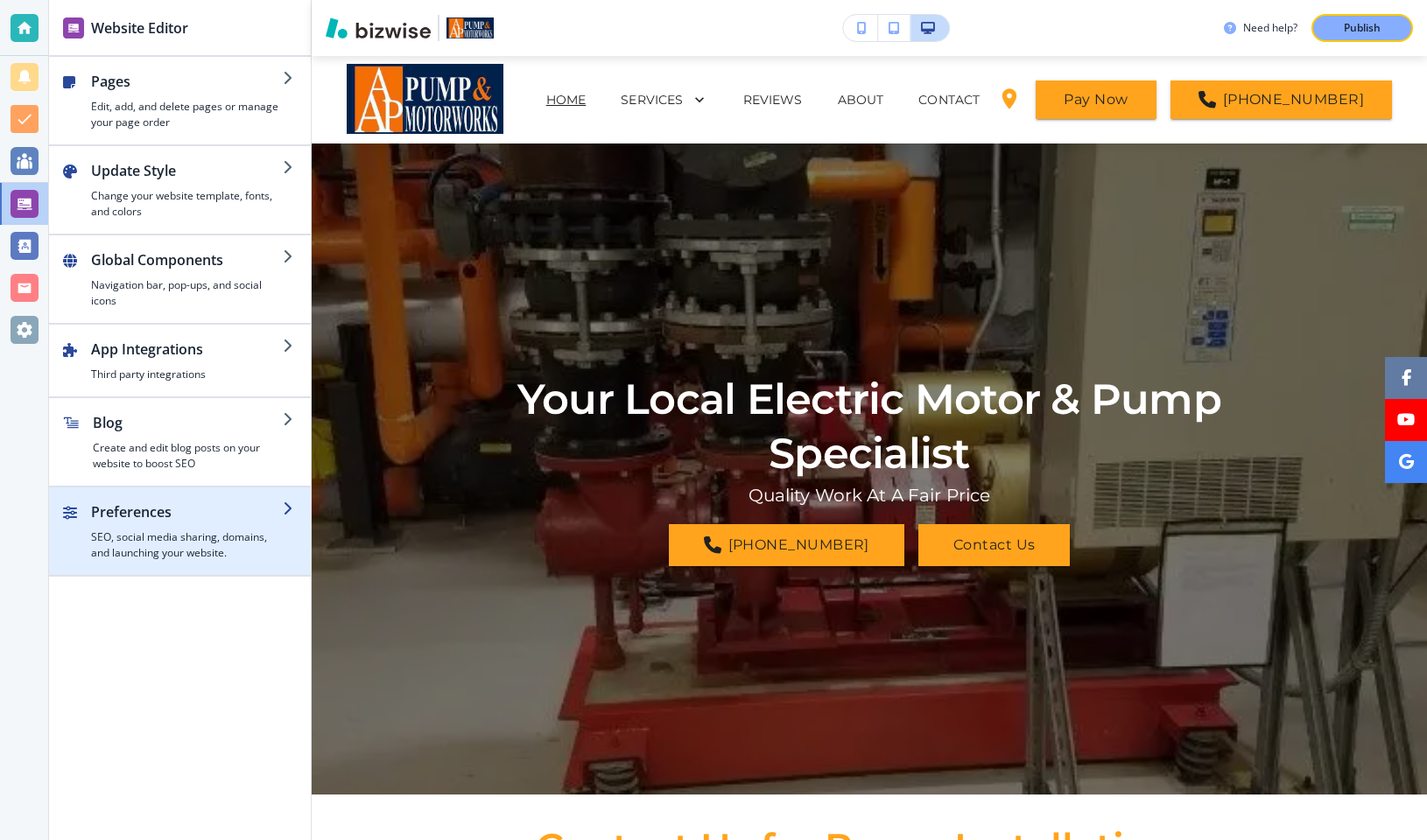
click at [150, 511] on h2 "Preferences" at bounding box center [187, 512] width 192 height 21
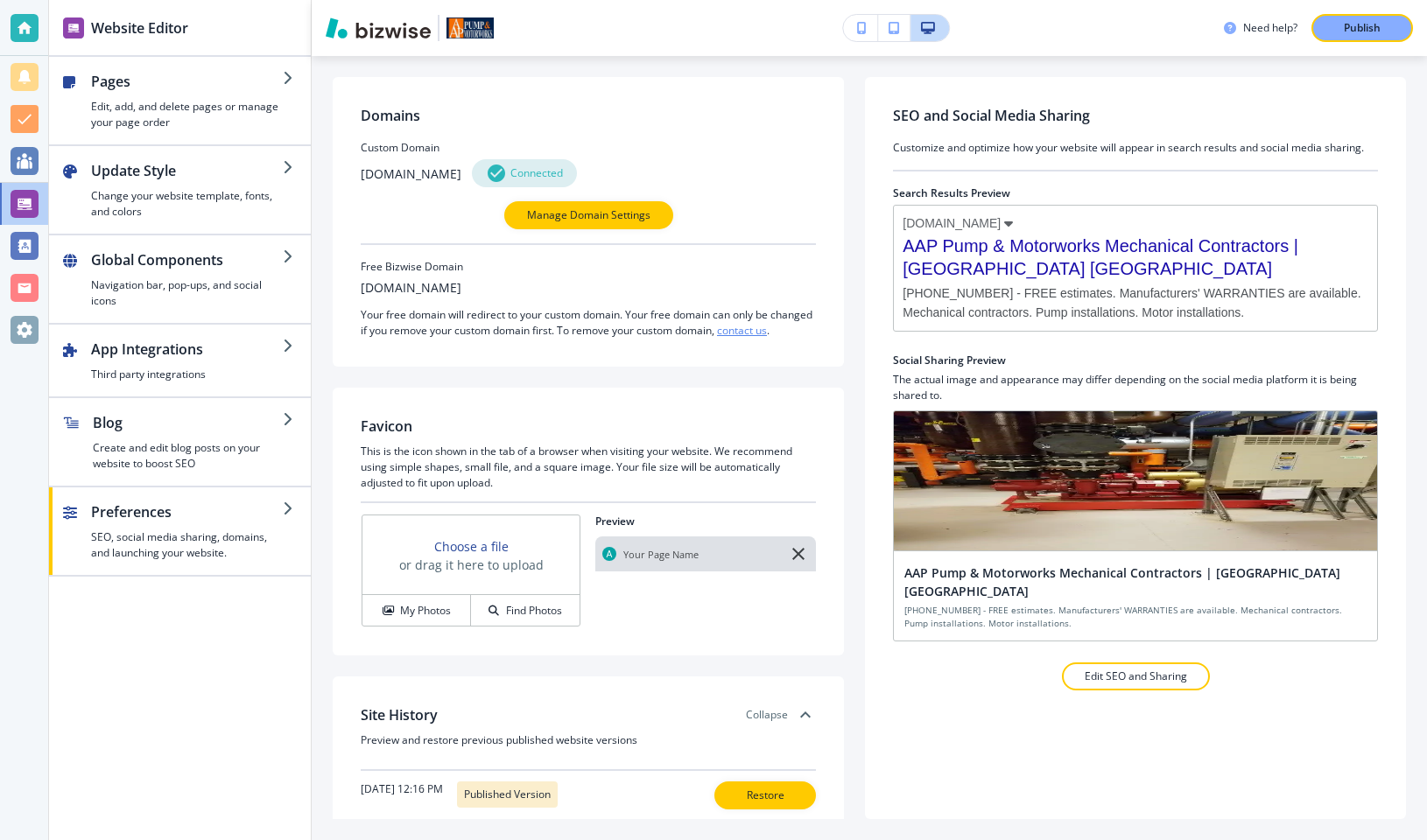
scroll to position [97, 0]
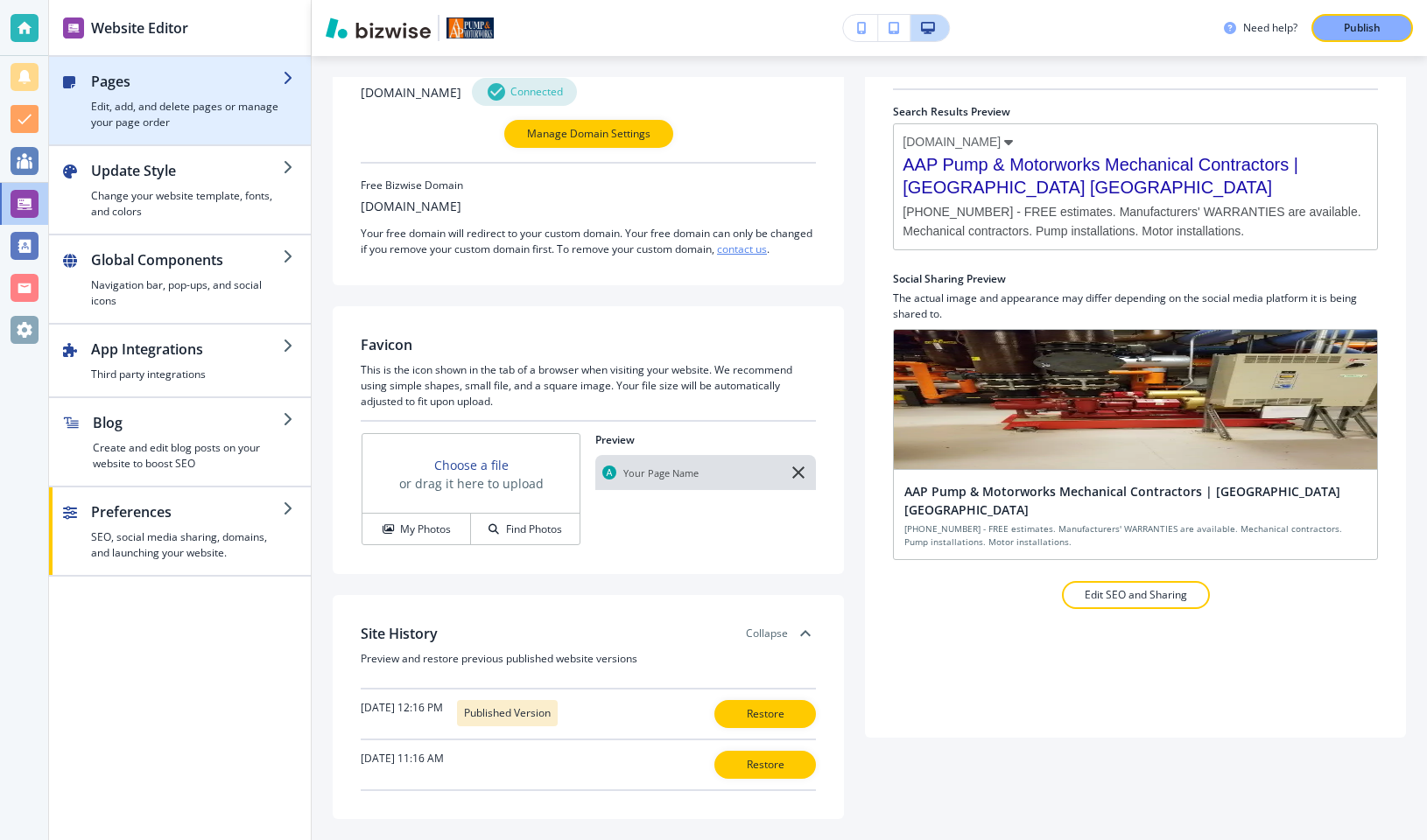
click at [165, 130] on div "button" at bounding box center [179, 137] width 262 height 14
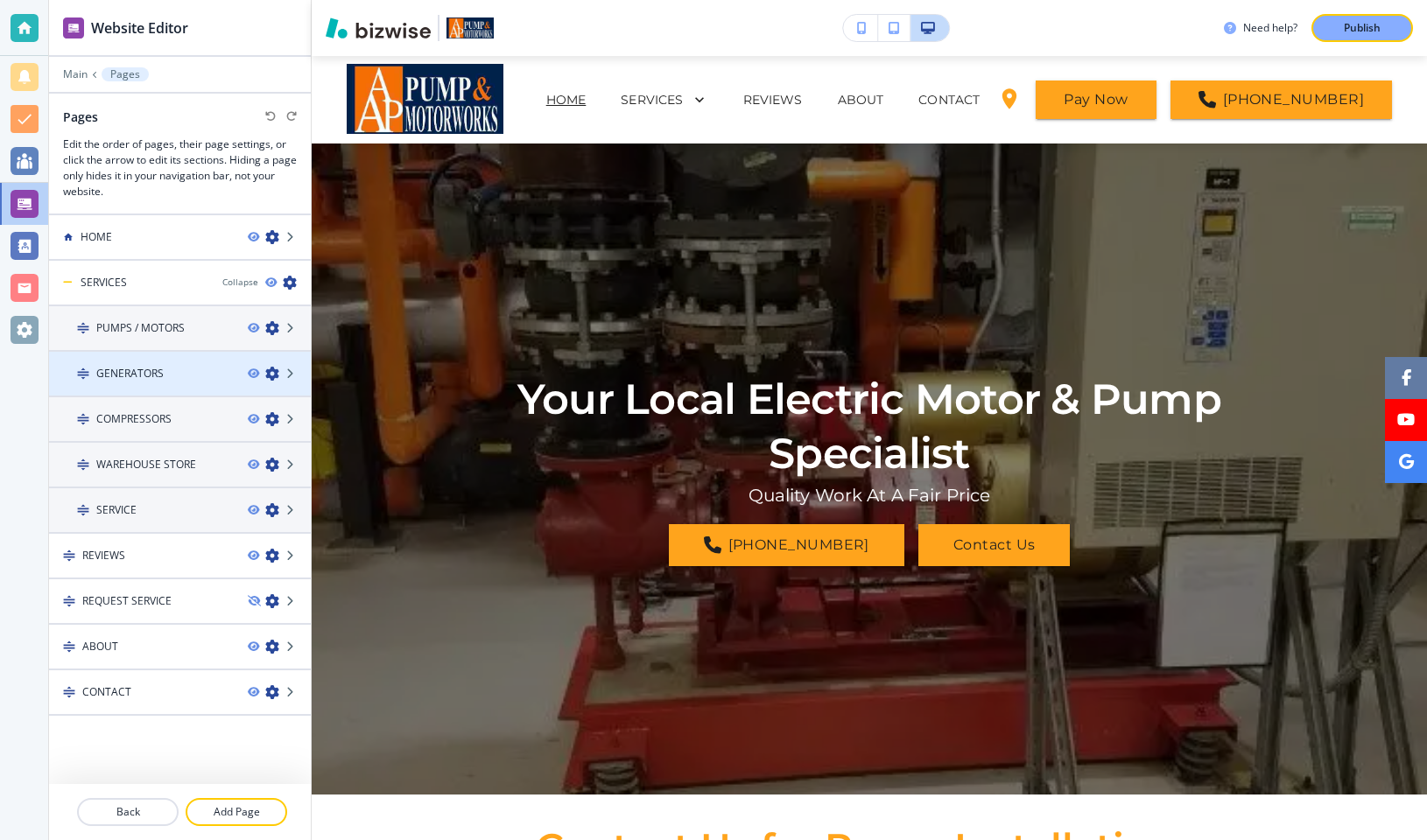
click at [198, 370] on div "GENERATORS" at bounding box center [141, 374] width 185 height 16
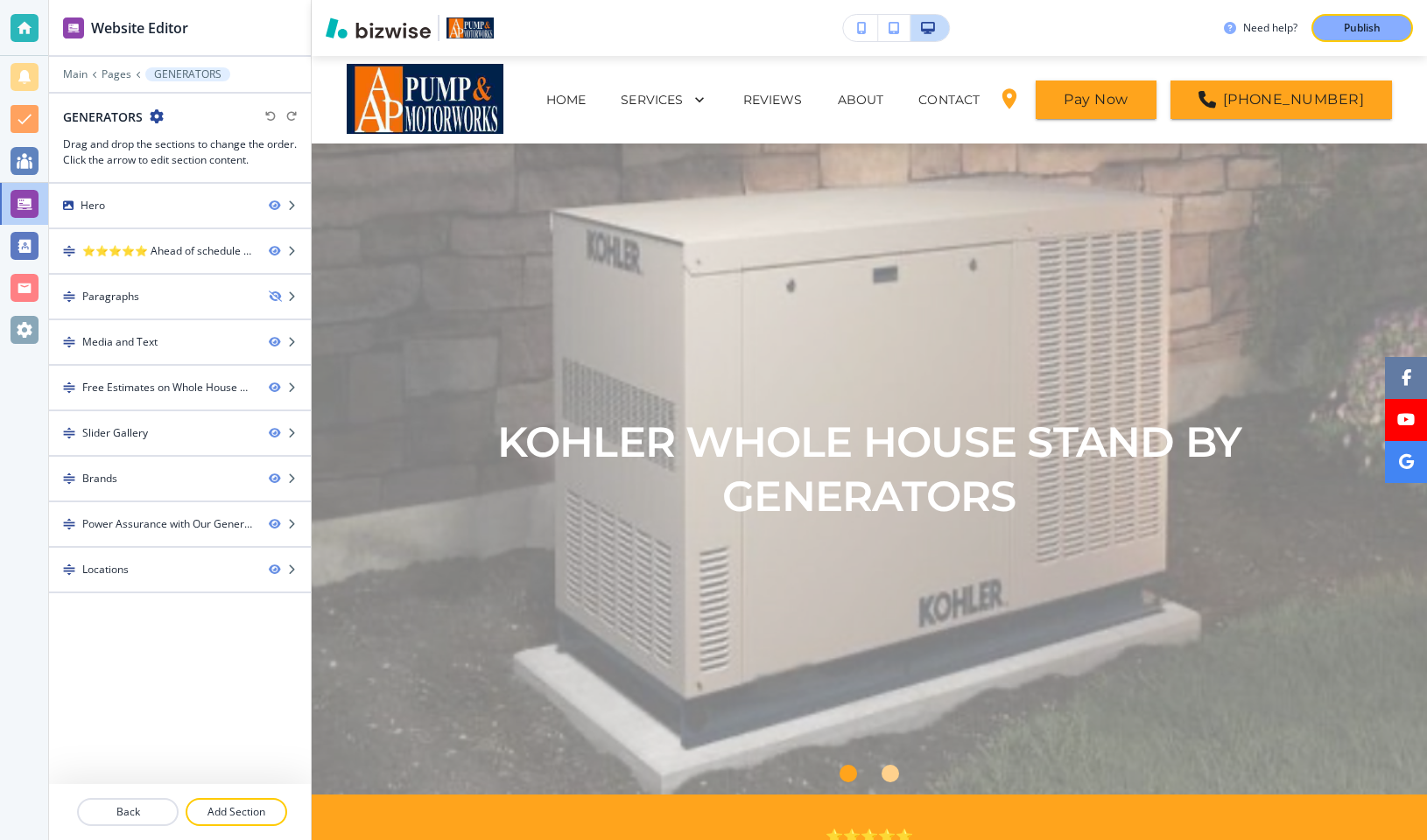
click at [157, 116] on icon "button" at bounding box center [157, 116] width 14 height 14
click at [177, 140] on p "Edit Page Settings" at bounding box center [206, 147] width 89 height 16
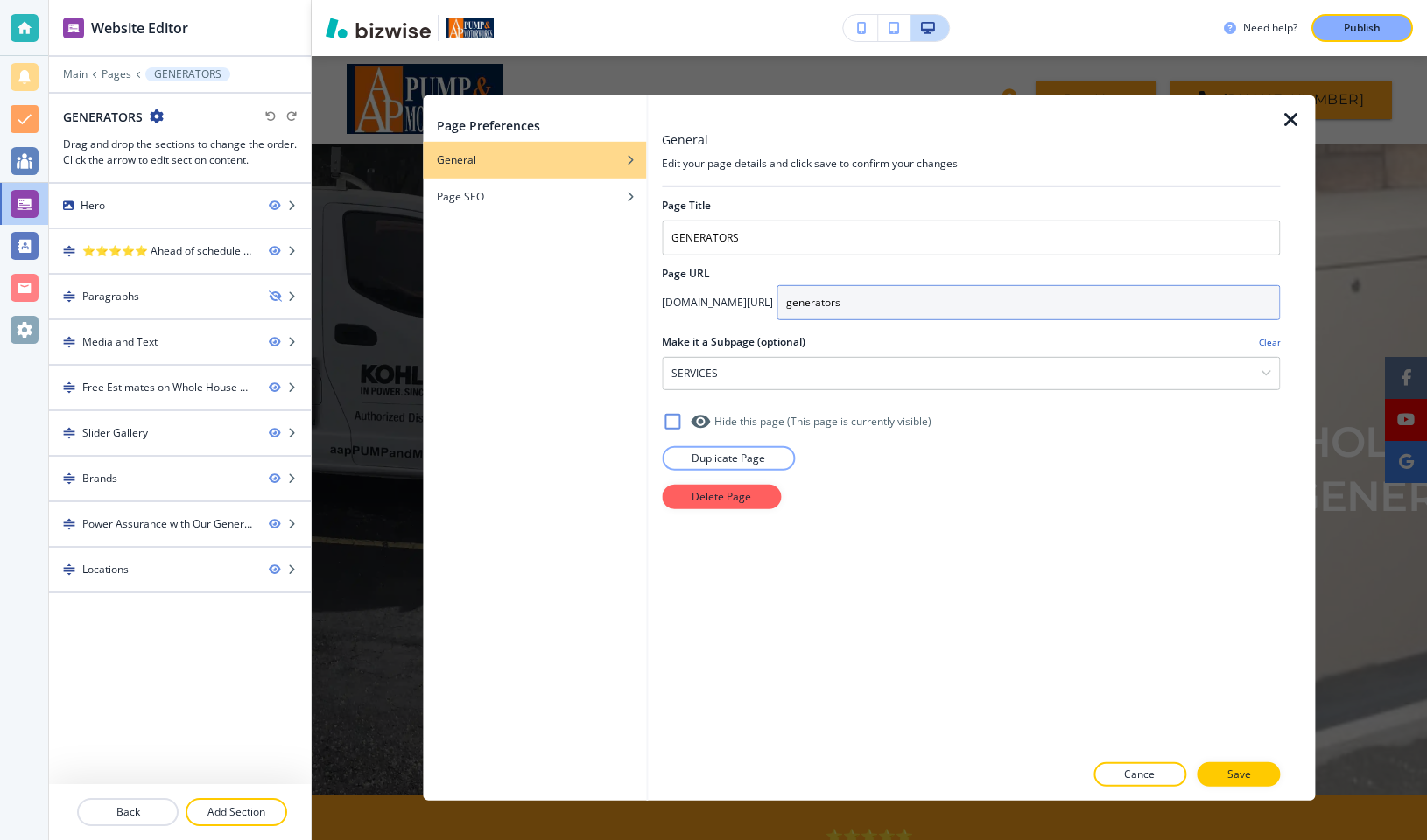
click at [904, 299] on input "generators" at bounding box center [1028, 302] width 503 height 35
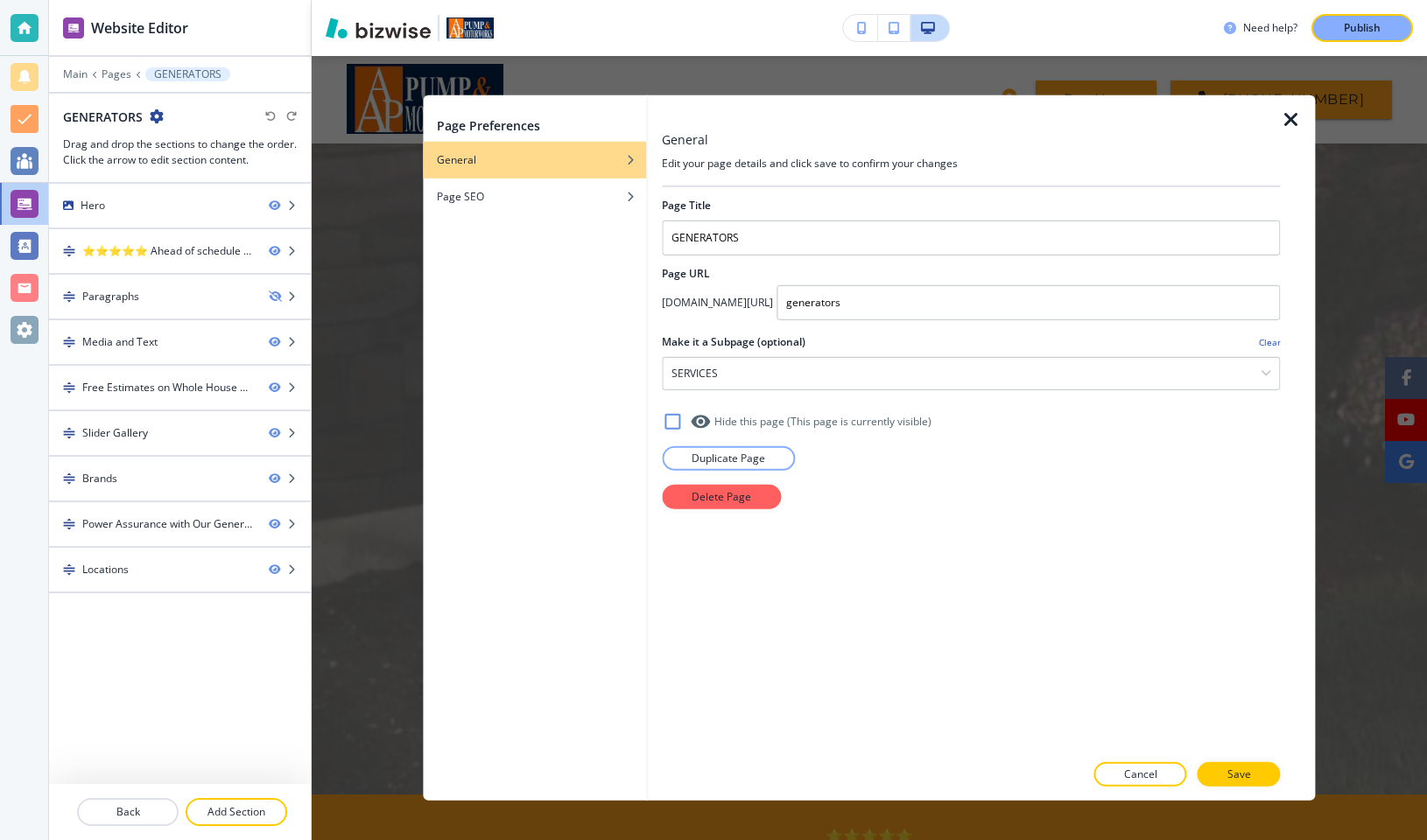
click at [912, 541] on div "Page Title GENERATORS Page URL [DOMAIN_NAME][URL] generators Make it a Subpage …" at bounding box center [972, 469] width 619 height 565
click at [1300, 114] on icon "button" at bounding box center [1291, 119] width 21 height 21
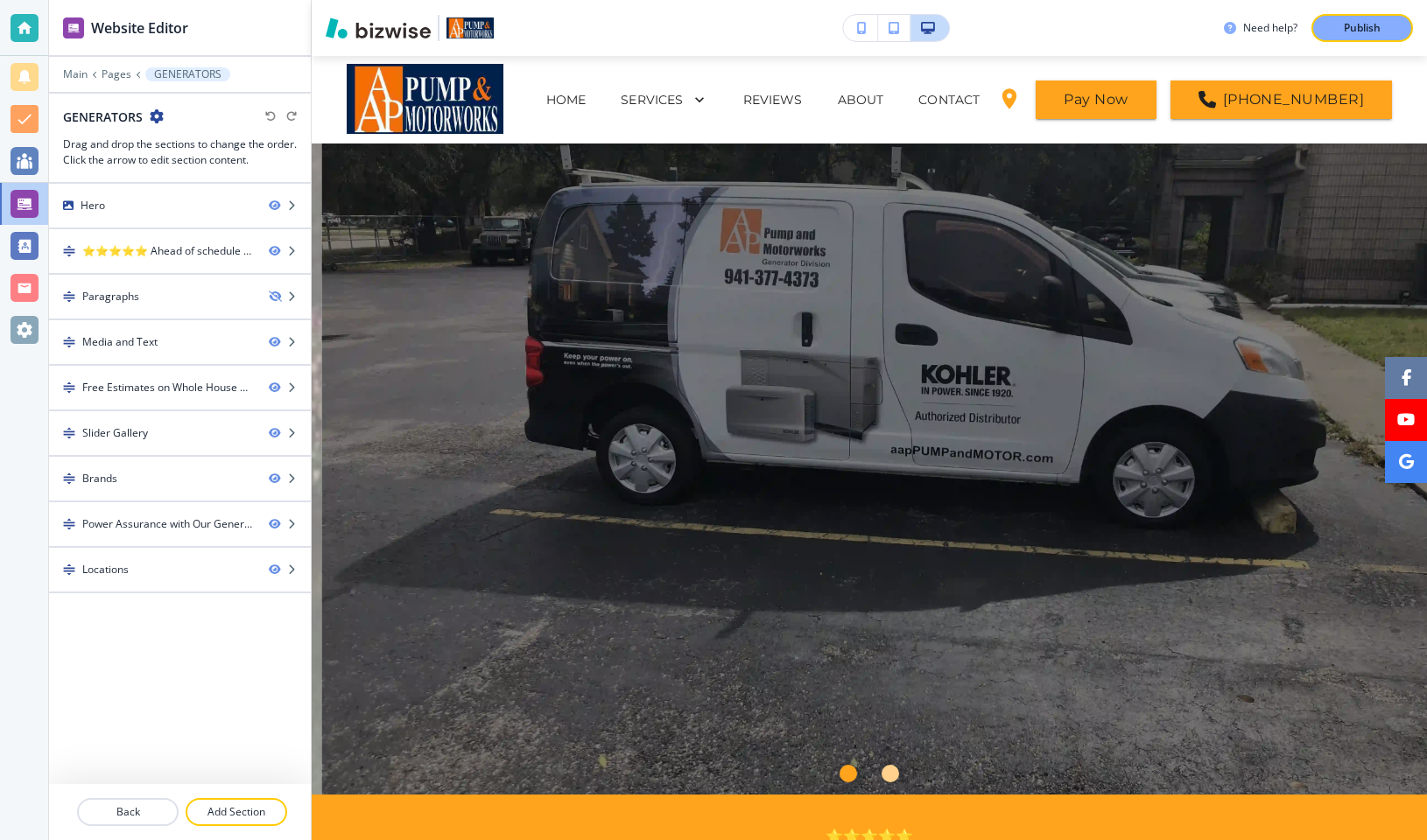
click at [157, 118] on icon "button" at bounding box center [157, 116] width 14 height 14
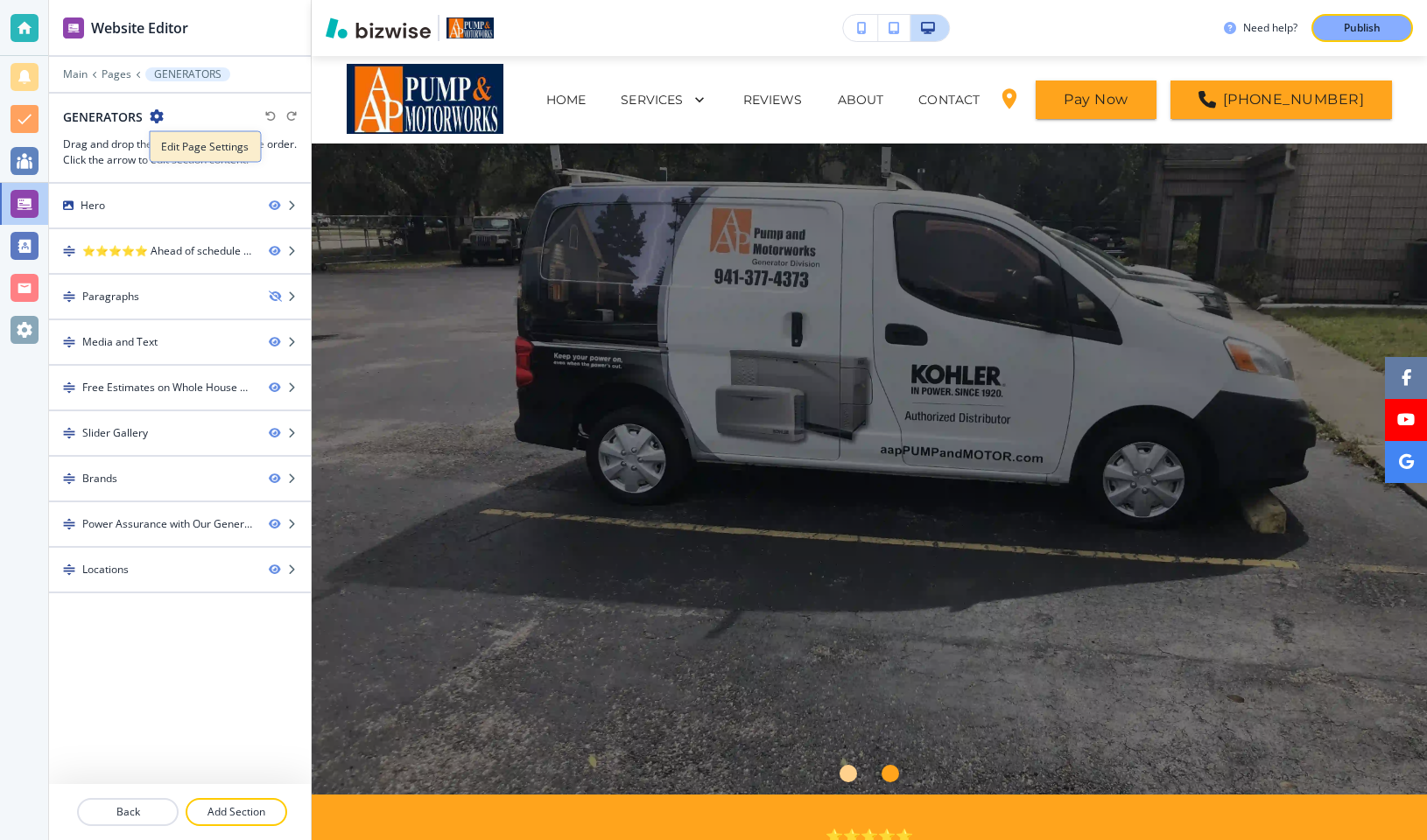
click at [178, 136] on button "Edit Page Settings" at bounding box center [206, 147] width 112 height 32
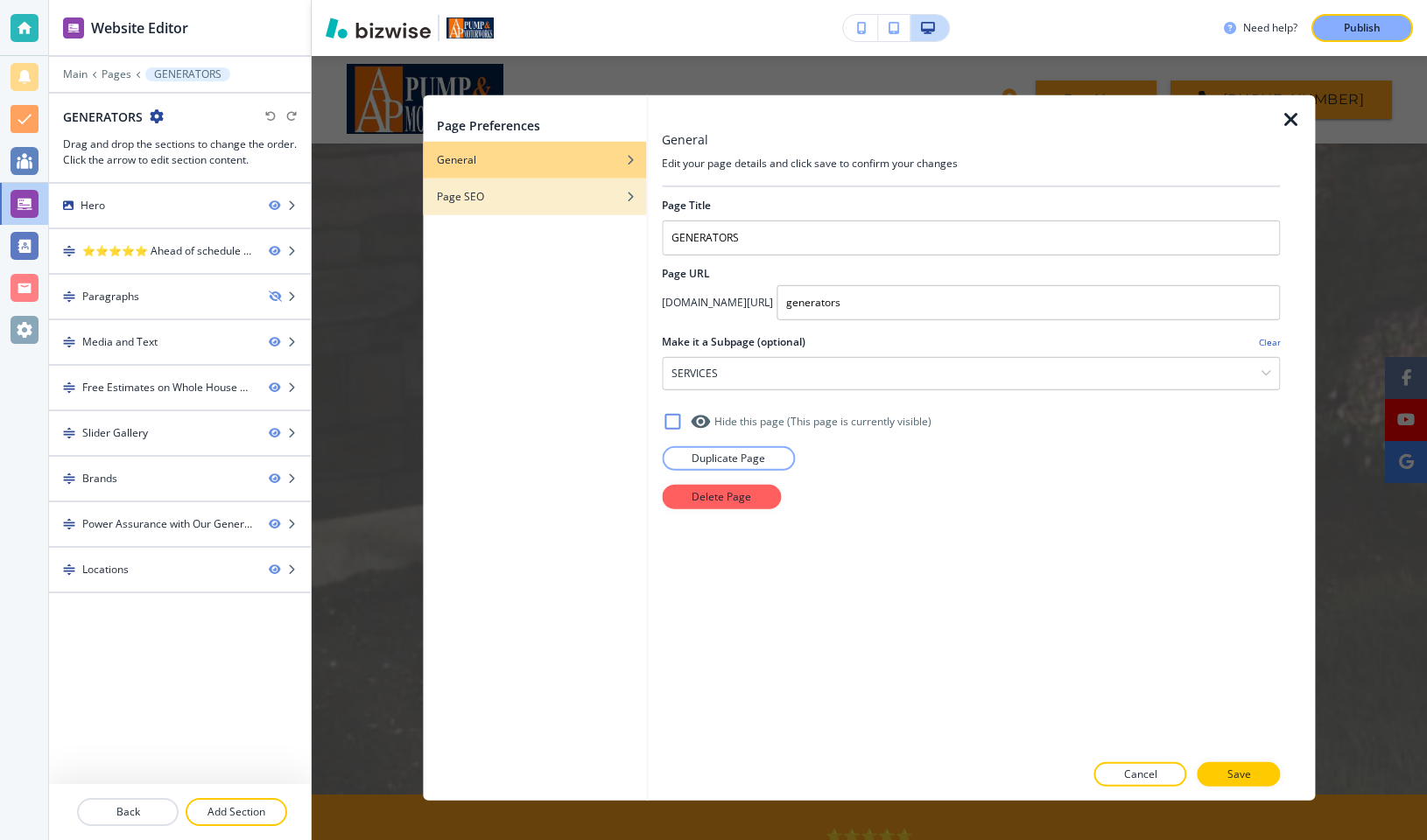
click at [452, 197] on h4 "Page SEO" at bounding box center [460, 197] width 48 height 16
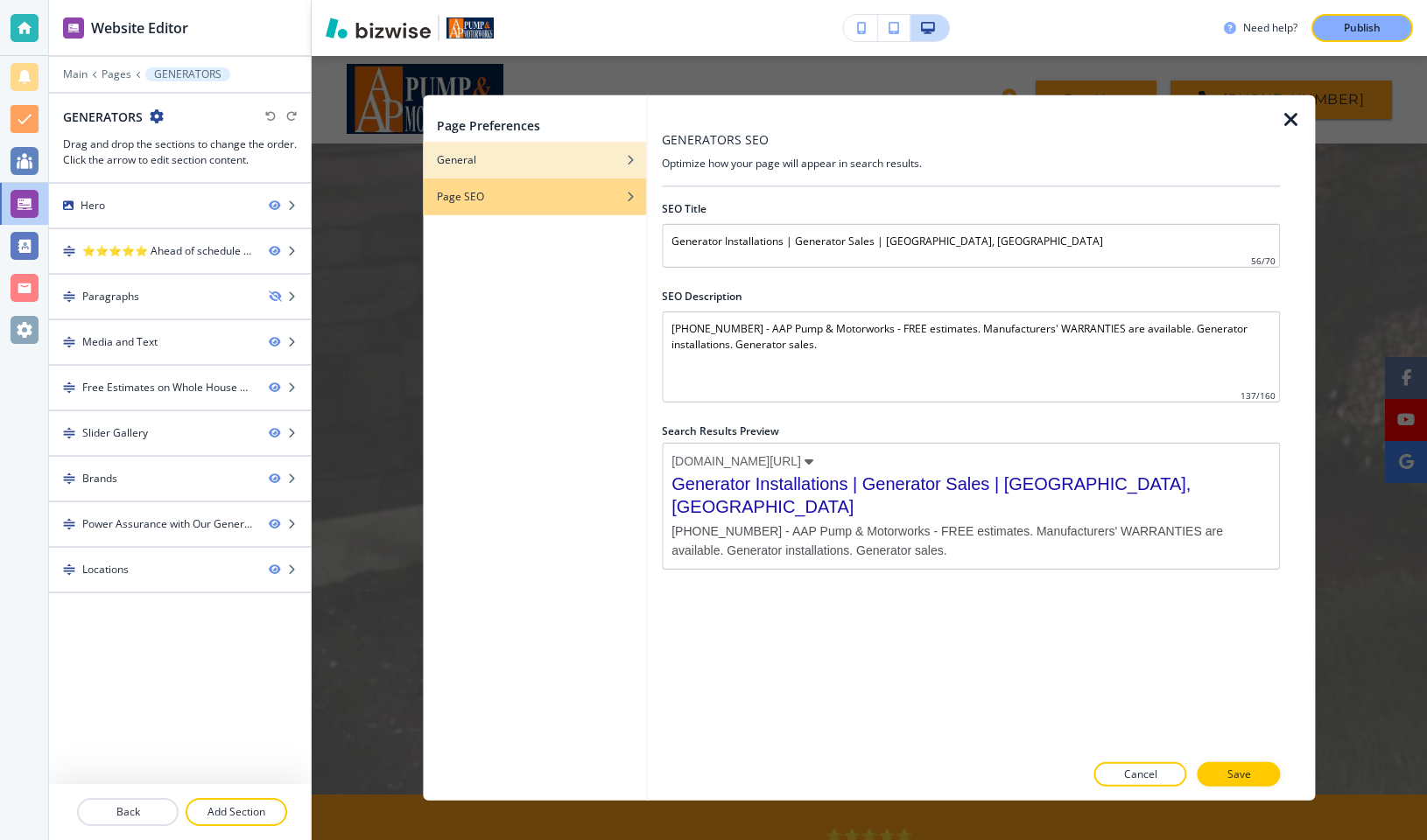
click at [491, 172] on div "button" at bounding box center [534, 173] width 224 height 11
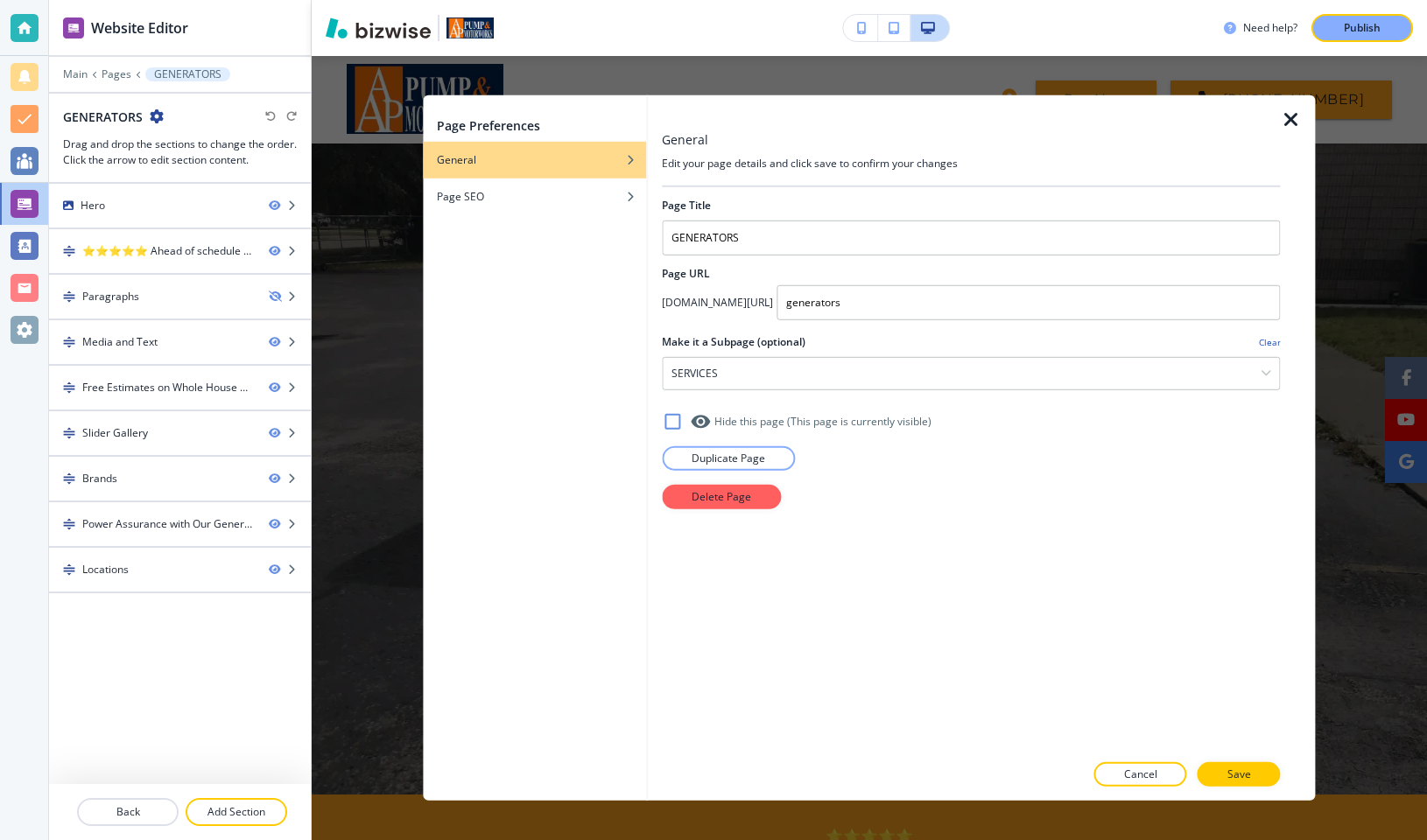
click at [1293, 123] on icon "button" at bounding box center [1291, 119] width 21 height 21
